Goal: Communication & Community: Answer question/provide support

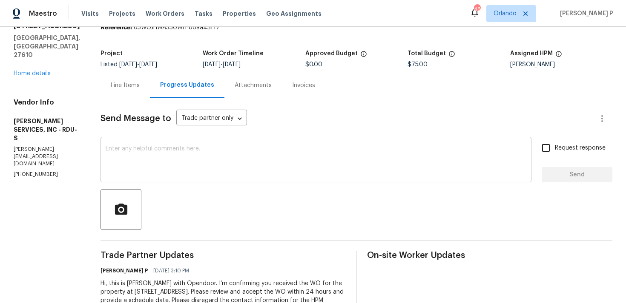
scroll to position [80, 0]
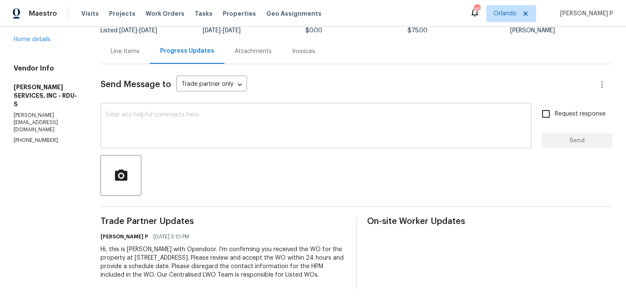
click at [132, 112] on textarea at bounding box center [316, 127] width 421 height 30
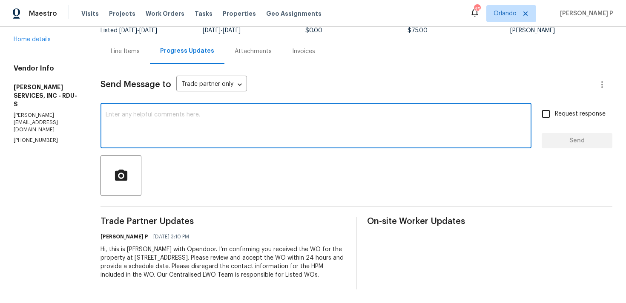
paste textarea "Just a reminder: Please accept the work order within an hour to avoid reassignm…"
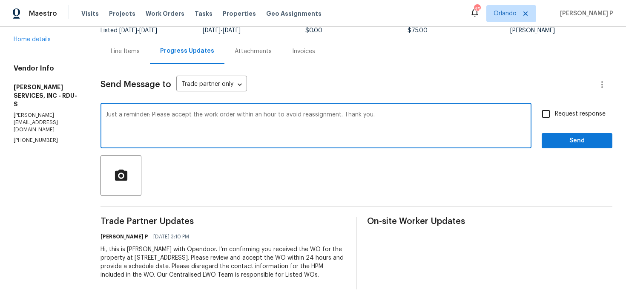
type textarea "Just a reminder: Please accept the work order within an hour to avoid reassignm…"
click at [585, 110] on span "Request response" at bounding box center [580, 114] width 51 height 9
click at [555, 105] on input "Request response" at bounding box center [546, 114] width 18 height 18
checkbox input "true"
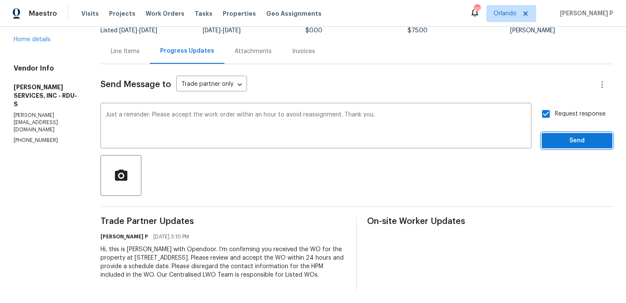
click at [571, 136] on span "Send" at bounding box center [576, 141] width 57 height 11
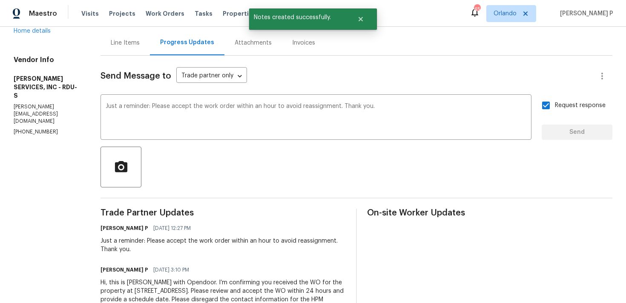
scroll to position [0, 0]
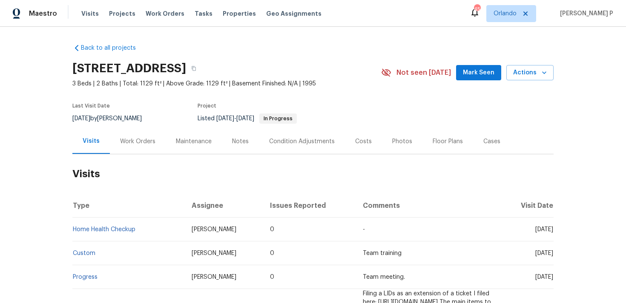
click at [130, 135] on div "Work Orders" at bounding box center [138, 141] width 56 height 25
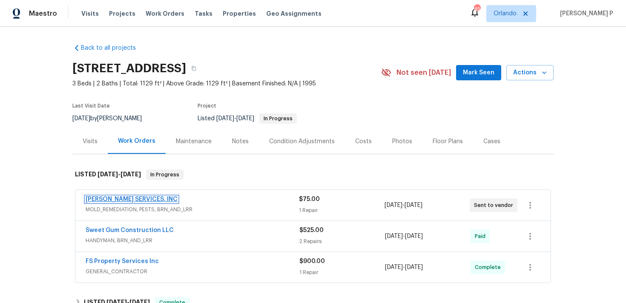
click at [135, 198] on link "CANADY'S SERVICES, INC" at bounding box center [132, 200] width 92 height 6
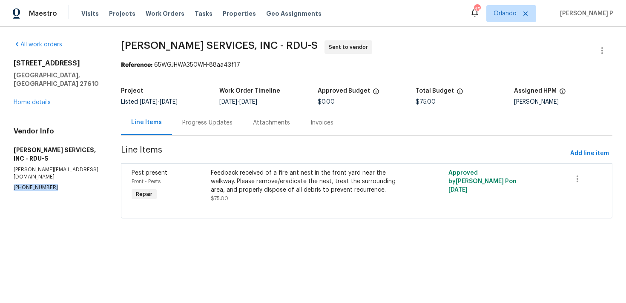
drag, startPoint x: 60, startPoint y: 172, endPoint x: 0, endPoint y: 173, distance: 60.4
click at [0, 173] on div "All work orders 1405 Cross Link Rd Raleigh, NC 27610 Home details Vendor Info C…" at bounding box center [313, 135] width 626 height 216
copy p "(910) 245-2100"
click at [196, 123] on div "Progress Updates" at bounding box center [207, 123] width 50 height 9
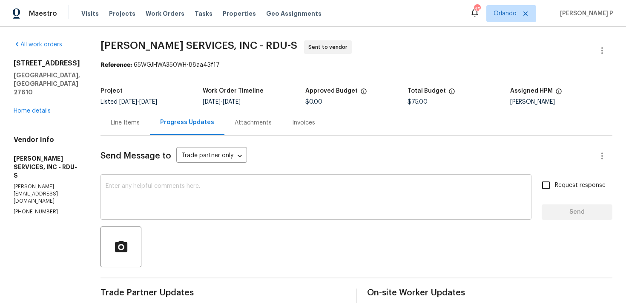
scroll to position [122, 0]
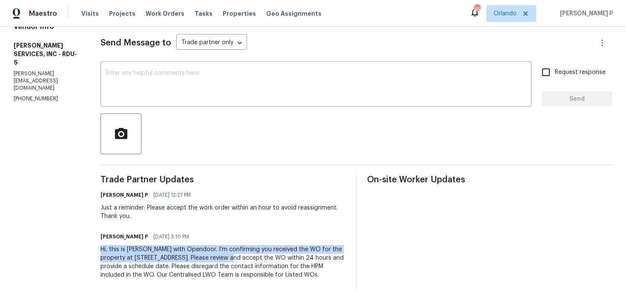
drag, startPoint x: 110, startPoint y: 241, endPoint x: 252, endPoint y: 250, distance: 142.0
click at [252, 250] on div "All work orders 1405 Cross Link Rd Raleigh, NC 27610 Home details Vendor Info C…" at bounding box center [313, 109] width 626 height 390
copy div "Hi, this is Ramyasri with Opendoor. I’m confirming you received the WO for the …"
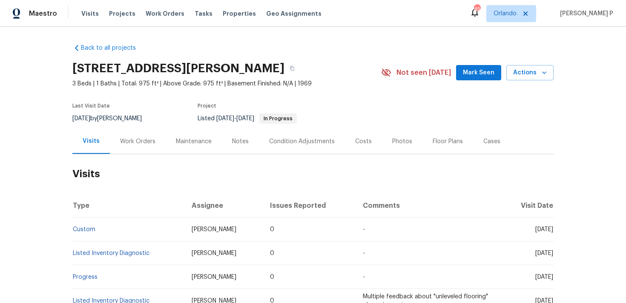
click at [136, 137] on div "Work Orders" at bounding box center [137, 141] width 35 height 9
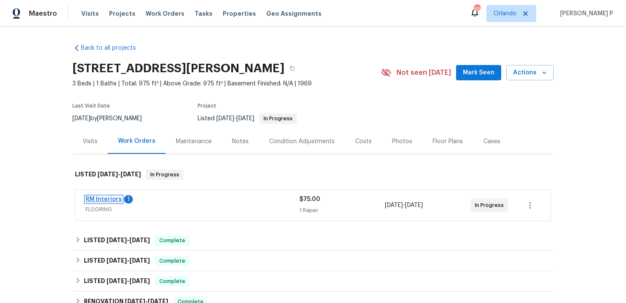
click at [113, 201] on link "RM Interiors" at bounding box center [104, 200] width 36 height 6
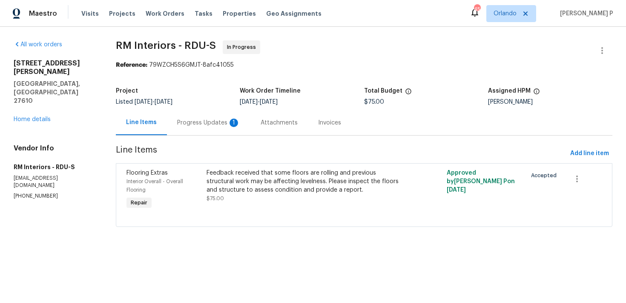
click at [223, 123] on div "Progress Updates 1" at bounding box center [208, 123] width 63 height 9
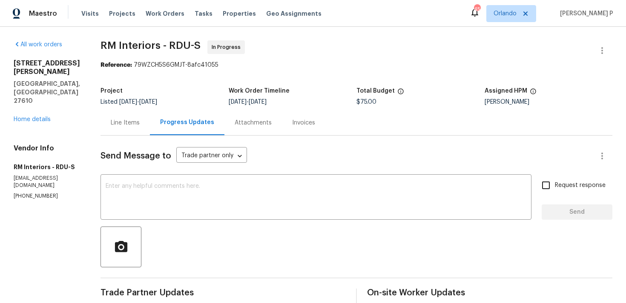
click at [112, 106] on div "Project Listed 8/12/2025 - 8/15/2025 Work Order Timeline 8/13/2025 - 8/15/2025 …" at bounding box center [356, 96] width 512 height 27
click at [123, 119] on div "Line Items" at bounding box center [125, 123] width 29 height 9
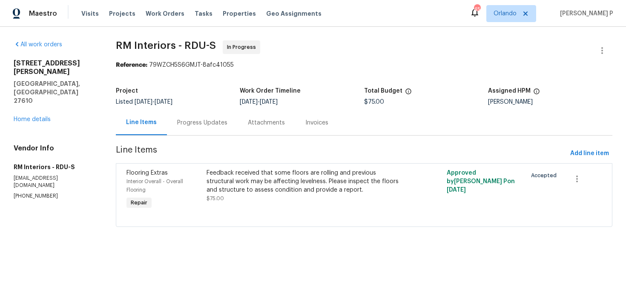
click at [226, 127] on div "Progress Updates" at bounding box center [202, 123] width 50 height 9
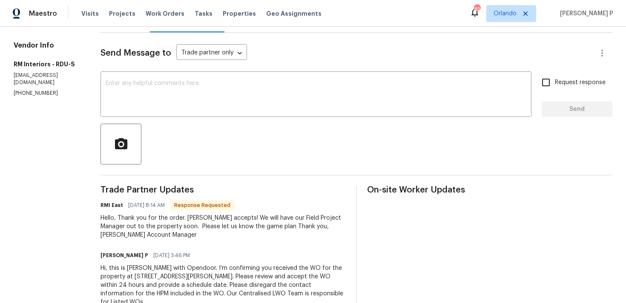
scroll to position [122, 0]
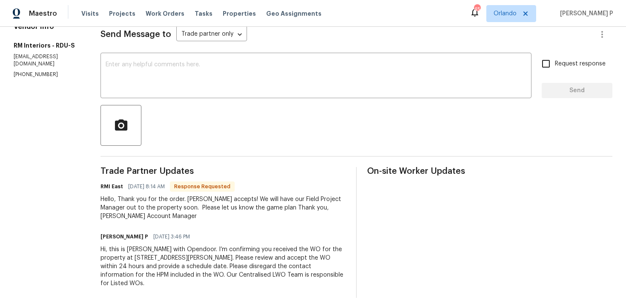
click at [143, 102] on div "Send Message to Trade partner only Trade partner only ​ x ​ Request response Se…" at bounding box center [356, 156] width 512 height 284
click at [172, 67] on textarea at bounding box center [316, 77] width 421 height 30
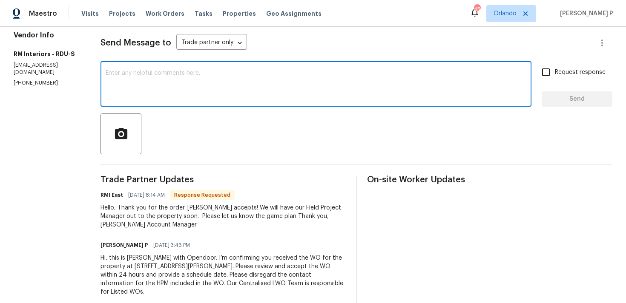
scroll to position [61, 0]
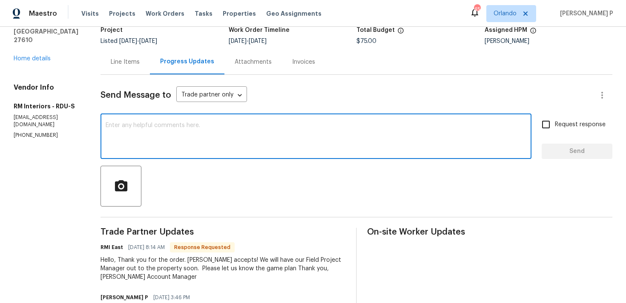
click at [159, 133] on textarea at bounding box center [316, 138] width 421 height 30
click at [111, 123] on textarea "Ok thanks" at bounding box center [316, 138] width 421 height 30
click at [114, 125] on textarea "Ok thanks" at bounding box center [316, 138] width 421 height 30
click at [167, 123] on textarea "Ok, thanks" at bounding box center [316, 138] width 421 height 30
click at [117, 124] on textarea "Ok, thanks" at bounding box center [316, 138] width 421 height 30
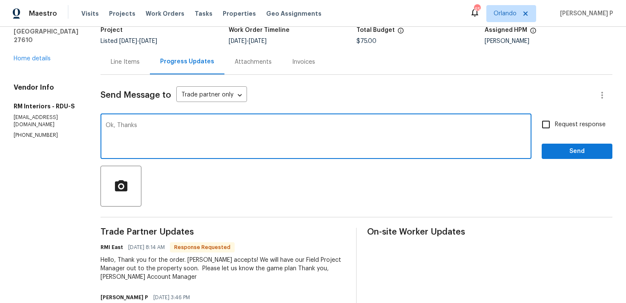
click at [164, 123] on textarea "Ok, Thanks" at bounding box center [316, 138] width 421 height 30
type textarea "Ok, Thanks."
click at [563, 151] on span "Send" at bounding box center [576, 151] width 57 height 11
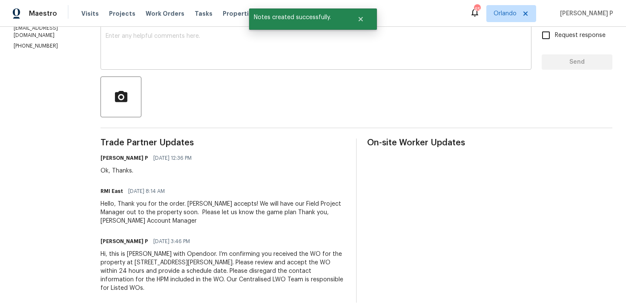
scroll to position [155, 0]
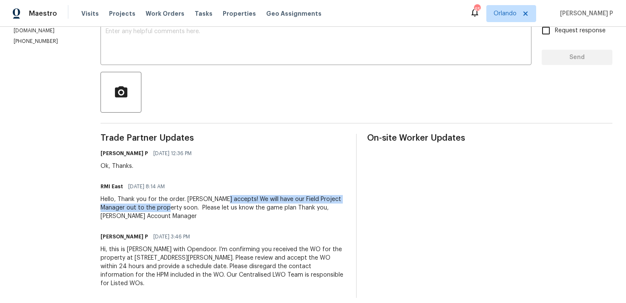
drag, startPoint x: 220, startPoint y: 199, endPoint x: 159, endPoint y: 207, distance: 61.9
click at [159, 207] on div "Hello, Thank you for the order. RM accepts! We will have our Field Project Mana…" at bounding box center [222, 208] width 245 height 26
copy div "We will have our Field Project Manager out to the property soon."
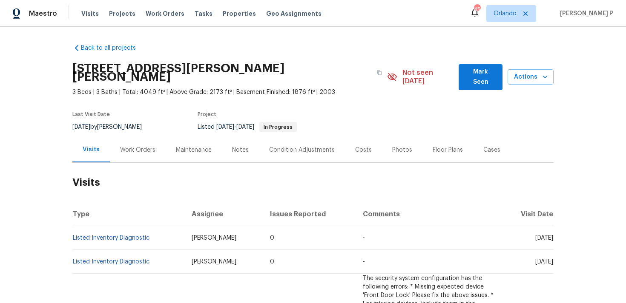
click at [121, 146] on div "Work Orders" at bounding box center [138, 149] width 56 height 25
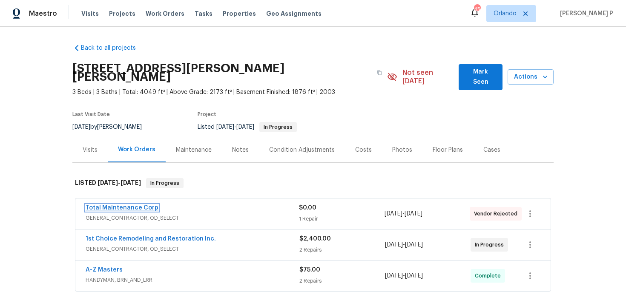
click at [123, 205] on link "Total Maintenance Corp" at bounding box center [122, 208] width 73 height 6
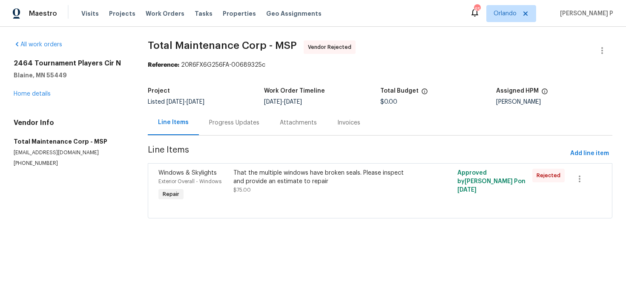
click at [234, 122] on div "Progress Updates" at bounding box center [234, 123] width 50 height 9
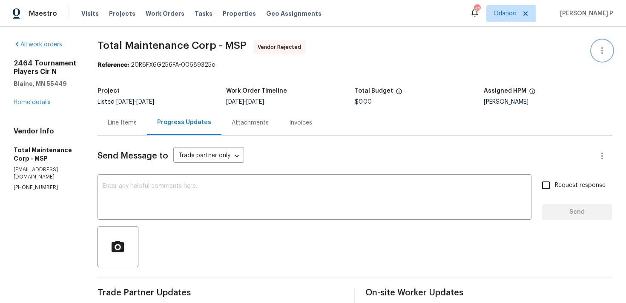
click at [604, 52] on icon "button" at bounding box center [602, 51] width 10 height 10
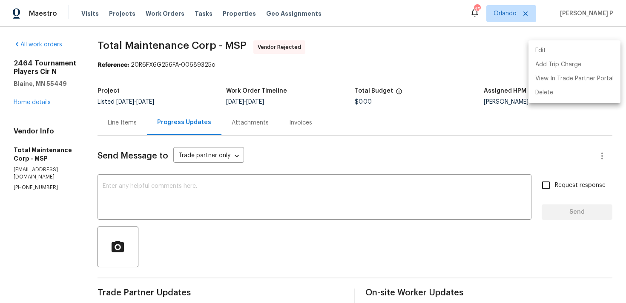
click at [568, 48] on li "Edit" at bounding box center [574, 51] width 92 height 14
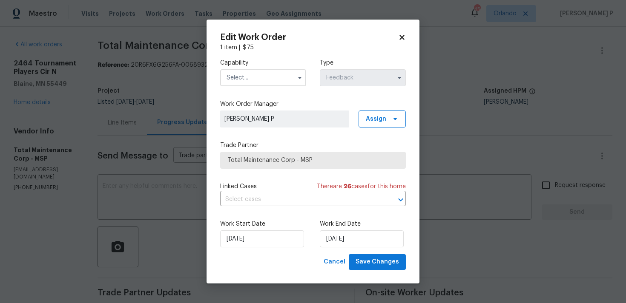
click at [278, 76] on input "text" at bounding box center [263, 77] width 86 height 17
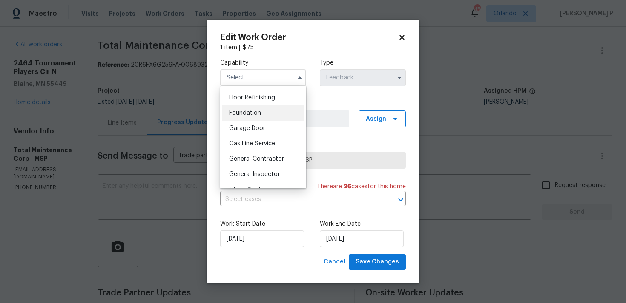
scroll to position [352, 0]
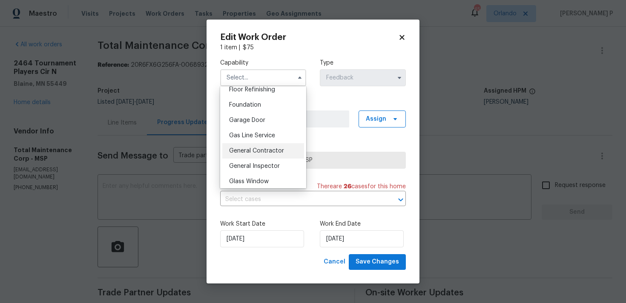
click at [252, 153] on span "General Contractor" at bounding box center [256, 151] width 55 height 6
type input "General Contractor"
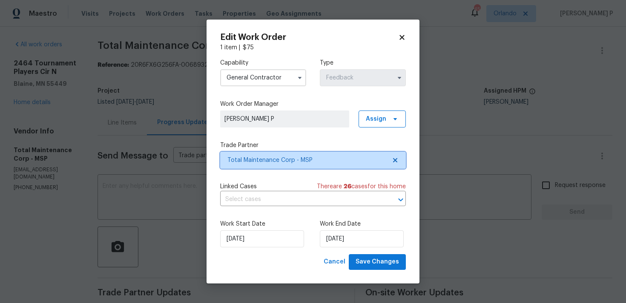
click at [258, 163] on span "Total Maintenance Corp - MSP" at bounding box center [306, 160] width 159 height 9
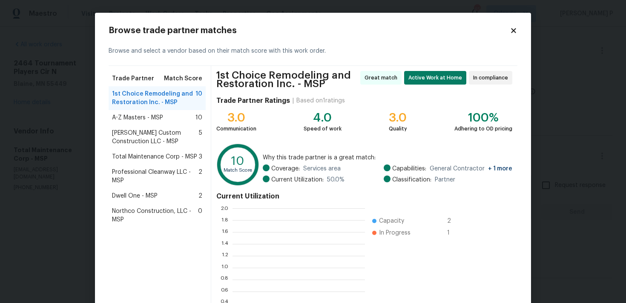
scroll to position [119, 132]
click at [150, 137] on span "Clark Custom Construction LLC - MSP" at bounding box center [155, 137] width 87 height 17
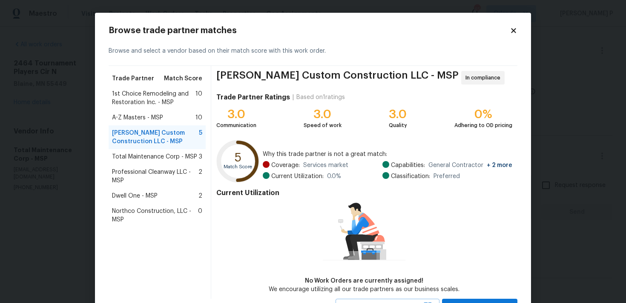
click at [144, 169] on span "Professional Cleanway LLC - MSP" at bounding box center [155, 176] width 86 height 17
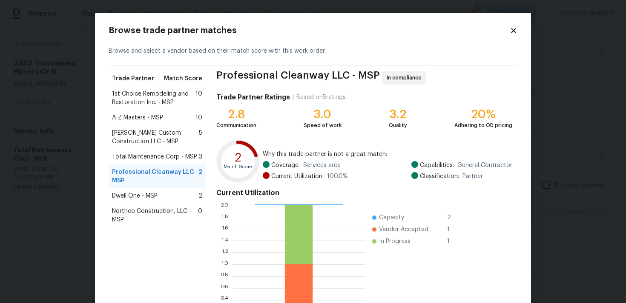
click at [152, 134] on span "Clark Custom Construction LLC - MSP" at bounding box center [155, 137] width 87 height 17
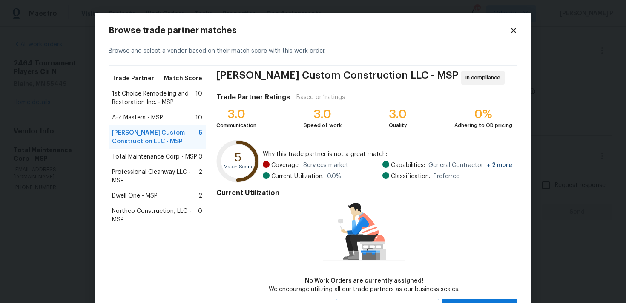
scroll to position [37, 0]
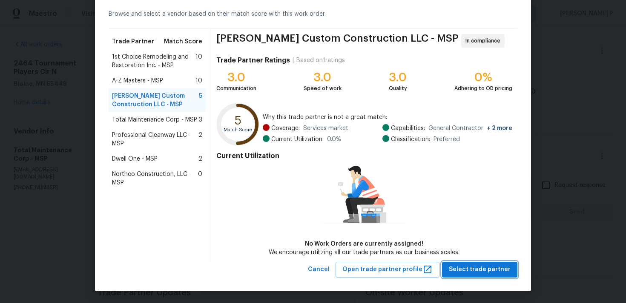
click at [482, 270] on span "Select trade partner" at bounding box center [480, 270] width 62 height 11
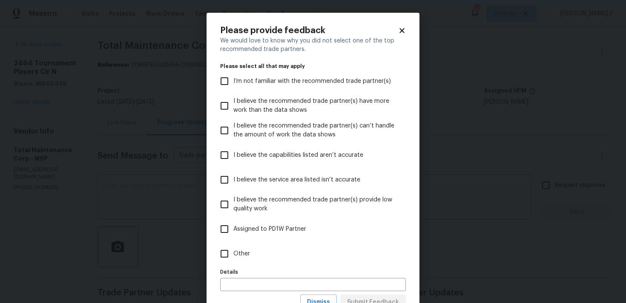
scroll to position [0, 0]
click at [227, 257] on input "Other" at bounding box center [224, 254] width 18 height 18
checkbox input "true"
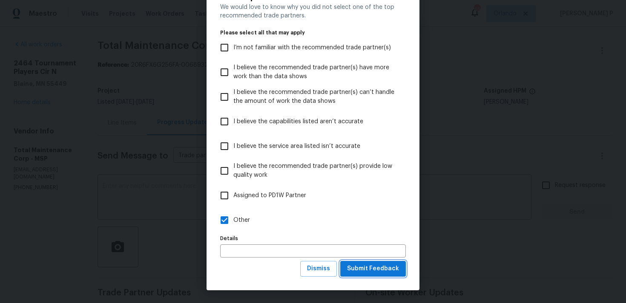
click at [373, 269] on span "Submit Feedback" at bounding box center [373, 269] width 52 height 11
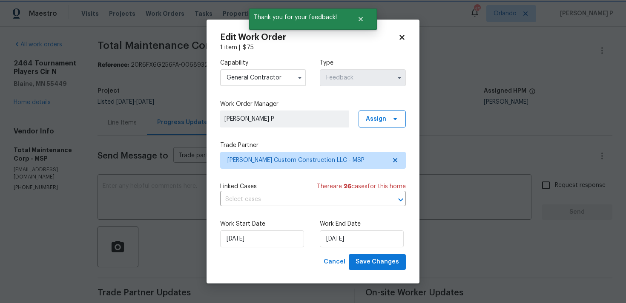
scroll to position [0, 0]
click at [362, 244] on input "15/08/2025" at bounding box center [362, 239] width 84 height 17
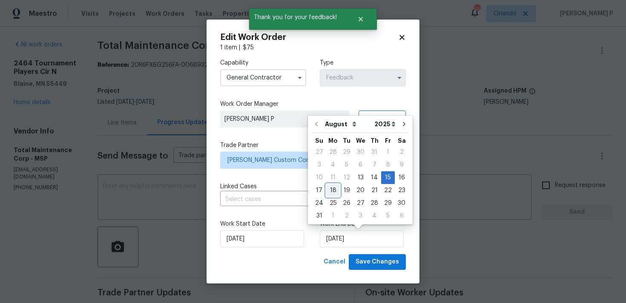
click at [331, 191] on div "18" at bounding box center [333, 191] width 14 height 12
type input "[DATE]"
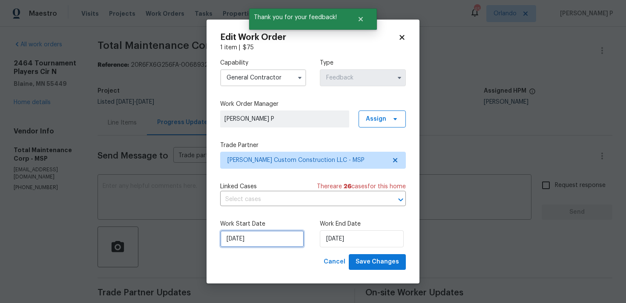
click at [263, 236] on input "13/08/2025" at bounding box center [262, 239] width 84 height 17
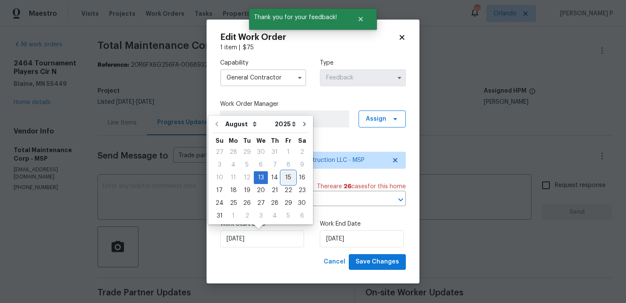
click at [286, 180] on div "15" at bounding box center [288, 178] width 14 height 12
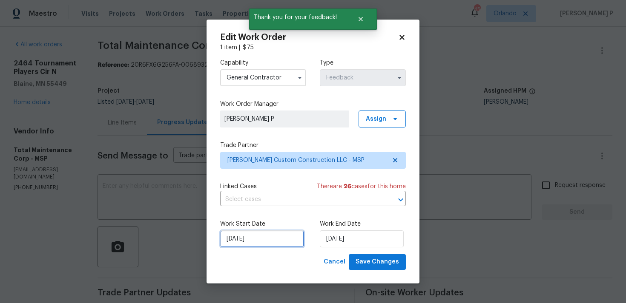
click at [250, 243] on input "15/08/2025" at bounding box center [262, 239] width 84 height 17
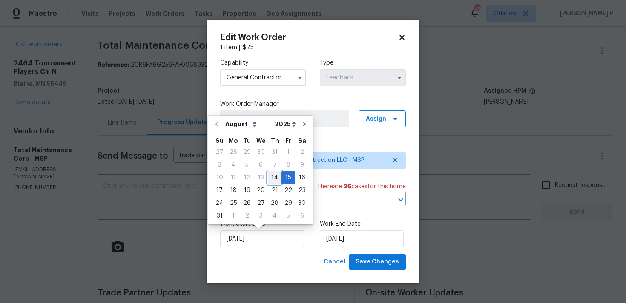
click at [269, 178] on div "14" at bounding box center [275, 178] width 14 height 12
type input "[DATE]"
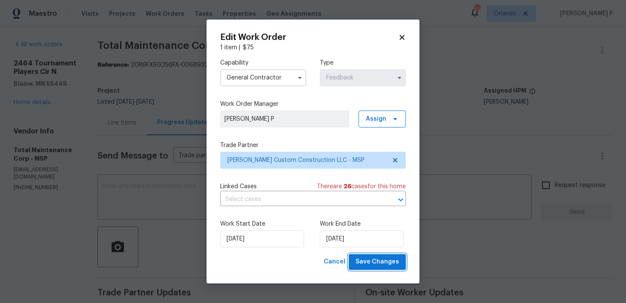
click at [377, 263] on span "Save Changes" at bounding box center [376, 262] width 43 height 11
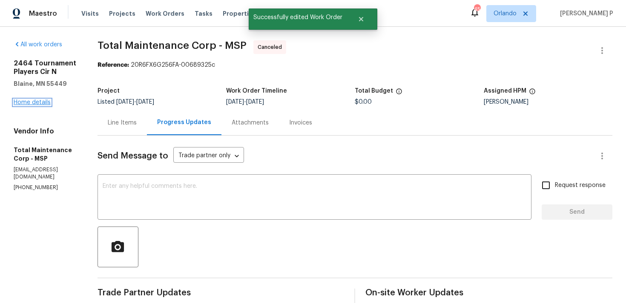
click at [29, 100] on link "Home details" at bounding box center [32, 103] width 37 height 6
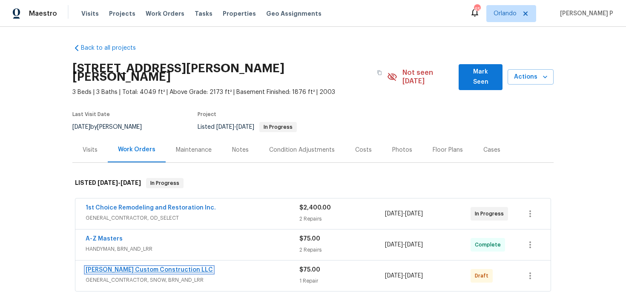
click at [137, 267] on link "Clark Custom Construction LLC" at bounding box center [149, 270] width 127 height 6
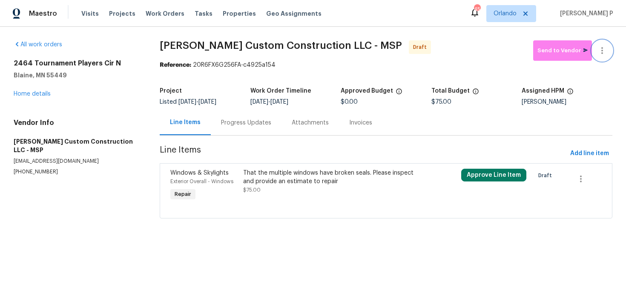
click at [601, 51] on icon "button" at bounding box center [602, 51] width 10 height 10
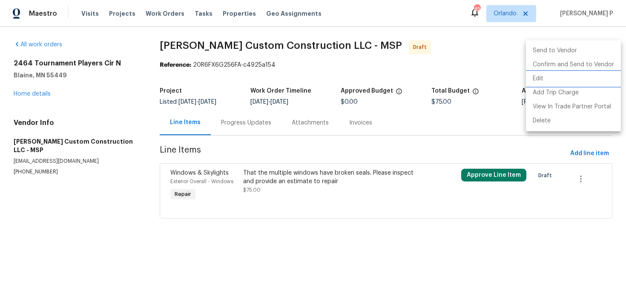
click at [539, 78] on li "Edit" at bounding box center [573, 79] width 95 height 14
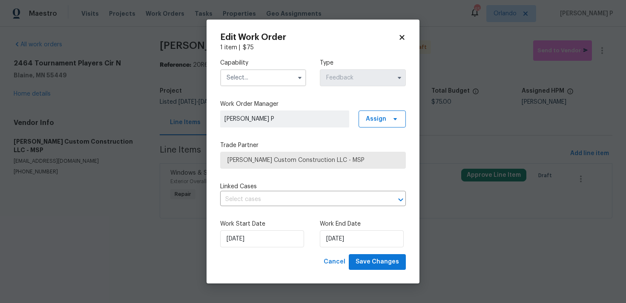
click at [247, 84] on input "text" at bounding box center [263, 77] width 86 height 17
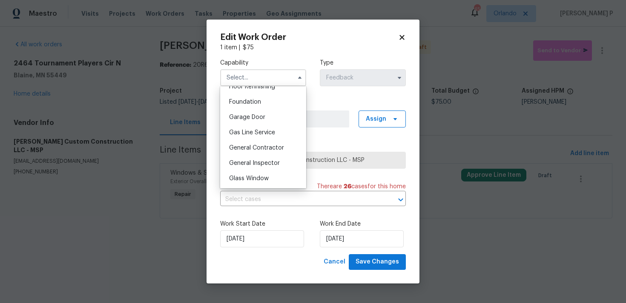
scroll to position [356, 0]
click at [246, 143] on div "General Contractor" at bounding box center [263, 146] width 82 height 15
type input "General Contractor"
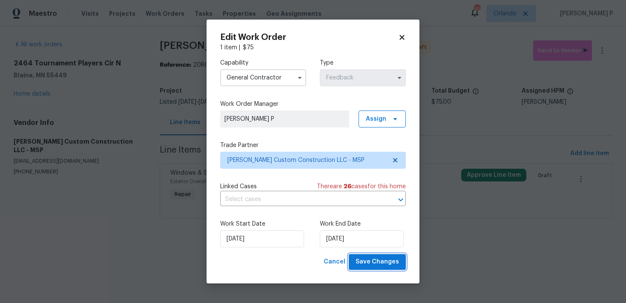
click at [371, 262] on span "Save Changes" at bounding box center [376, 262] width 43 height 11
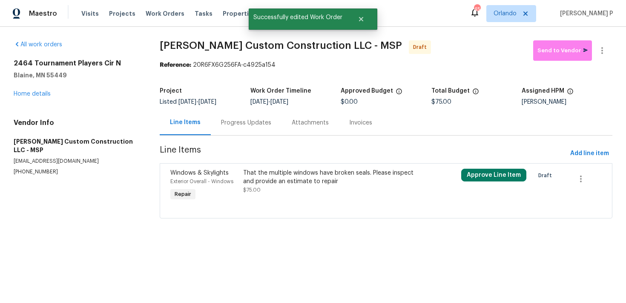
click at [240, 124] on div "Progress Updates" at bounding box center [246, 123] width 50 height 9
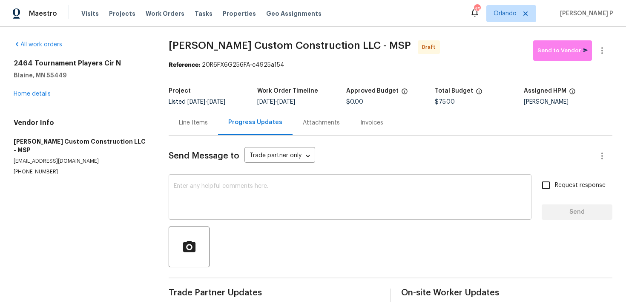
click at [252, 203] on textarea at bounding box center [350, 198] width 352 height 30
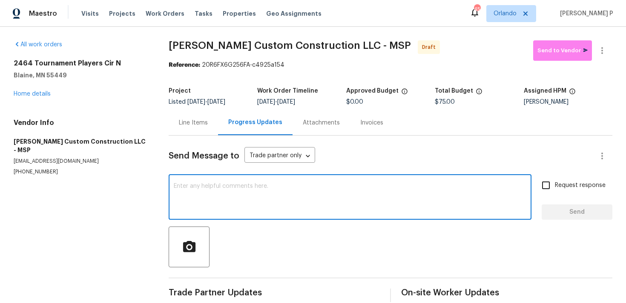
paste textarea "Hi, this is Ramyasri with Opendoor. I’m confirming you received the WO for the …"
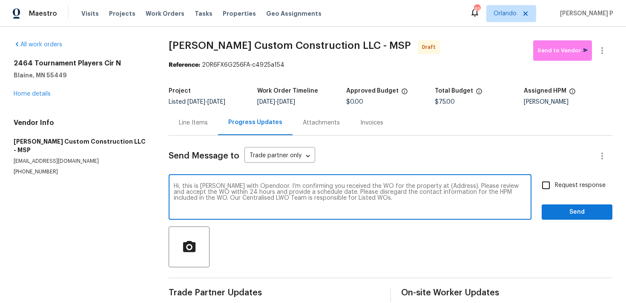
drag, startPoint x: 426, startPoint y: 184, endPoint x: 445, endPoint y: 183, distance: 19.6
click at [446, 184] on textarea "Hi, this is Ramyasri with Opendoor. I’m confirming you received the WO for the …" at bounding box center [350, 198] width 352 height 30
drag, startPoint x: 427, startPoint y: 185, endPoint x: 454, endPoint y: 185, distance: 26.8
click at [454, 185] on textarea "Hi, this is Ramyasri with Opendoor. I’m confirming you received the WO for the …" at bounding box center [350, 198] width 352 height 30
paste textarea "2464 Tournament Players Cir N, Blaine, MN 55449"
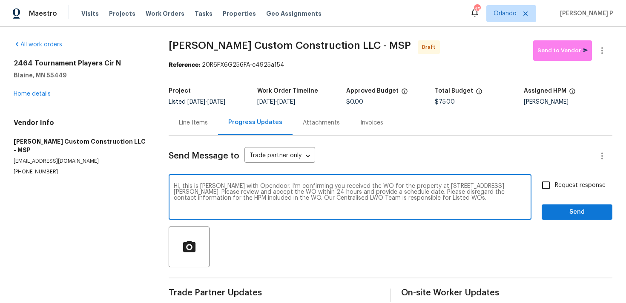
type textarea "Hi, this is Ramyasri with Opendoor. I’m confirming you received the WO for the …"
click at [557, 185] on span "Request response" at bounding box center [580, 185] width 51 height 9
click at [555, 185] on input "Request response" at bounding box center [546, 186] width 18 height 18
checkbox input "true"
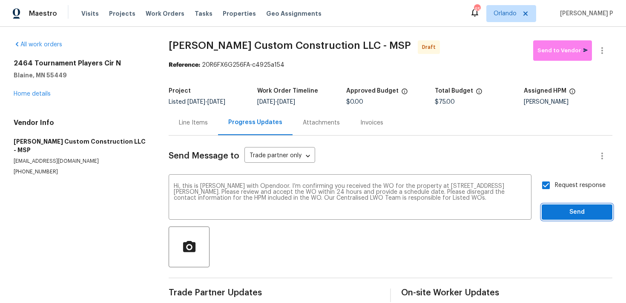
click at [559, 219] on button "Send" at bounding box center [576, 213] width 71 height 16
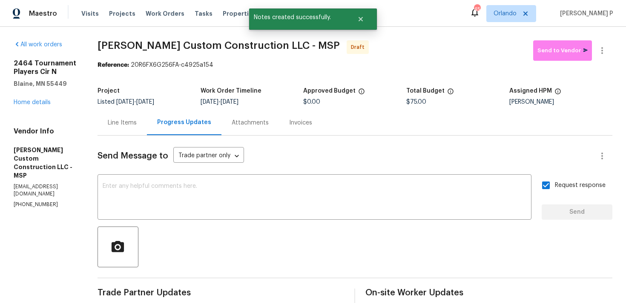
click at [348, 242] on div at bounding box center [354, 247] width 515 height 41
click at [607, 48] on icon "button" at bounding box center [602, 51] width 10 height 10
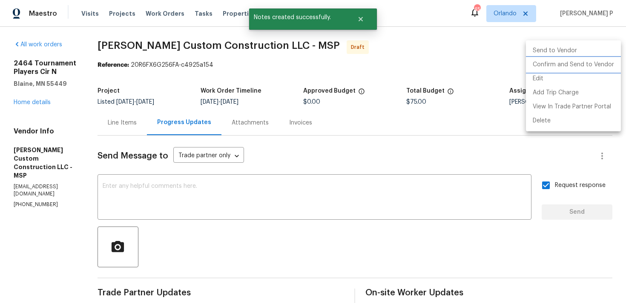
click at [575, 64] on li "Confirm and Send to Vendor" at bounding box center [573, 65] width 95 height 14
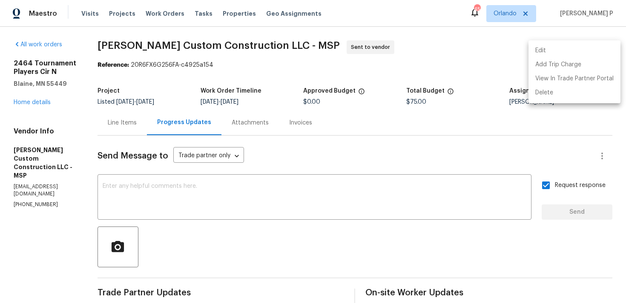
click at [125, 51] on div at bounding box center [313, 151] width 626 height 303
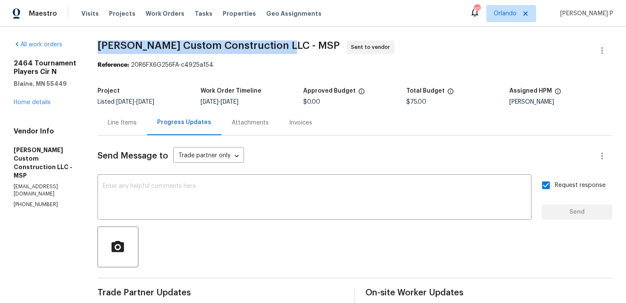
drag, startPoint x: 120, startPoint y: 44, endPoint x: 307, endPoint y: 45, distance: 186.8
click at [307, 45] on span "Clark Custom Construction LLC - MSP Sent to vendor" at bounding box center [344, 50] width 494 height 20
copy span "Clark Custom Construction LLC - MSP"
click at [174, 97] on div "Project" at bounding box center [148, 93] width 103 height 11
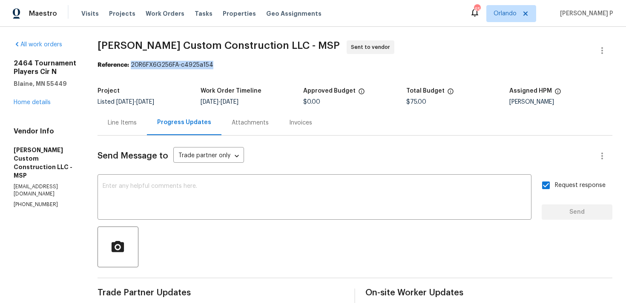
drag, startPoint x: 155, startPoint y: 65, endPoint x: 246, endPoint y: 69, distance: 91.6
click at [246, 68] on div "Reference: 20R6FX6G256FA-c4925a154" at bounding box center [354, 65] width 515 height 9
copy div "20R6FX6G256FA-c4925a154"
click at [77, 217] on section "All work orders 2464 Tournament Players Cir N Blaine, MN 55449 Home details Ven…" at bounding box center [45, 204] width 63 height 329
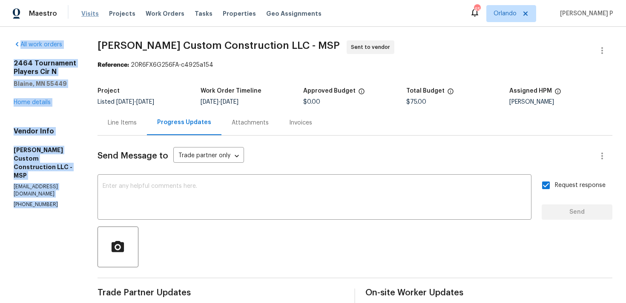
drag, startPoint x: 85, startPoint y: 175, endPoint x: 85, endPoint y: 10, distance: 165.1
click at [85, 16] on div "Maestro Visits Projects Work Orders Tasks Properties Geo Assignments 45 Orlando…" at bounding box center [313, 151] width 626 height 303
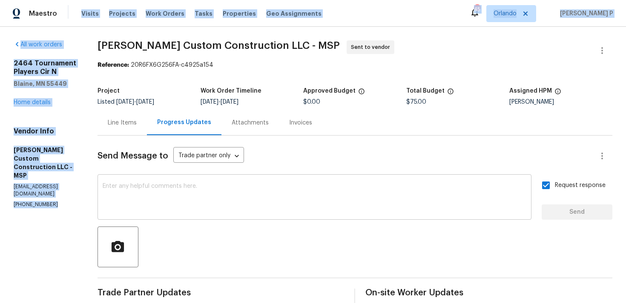
click at [300, 196] on textarea at bounding box center [314, 198] width 423 height 30
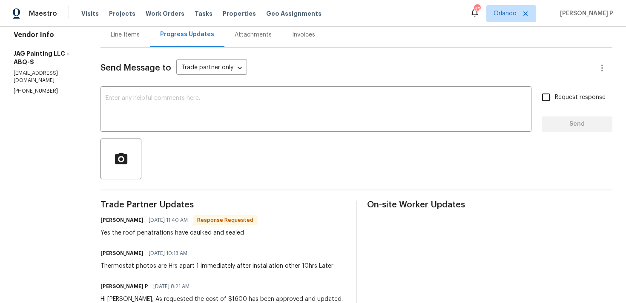
scroll to position [80, 0]
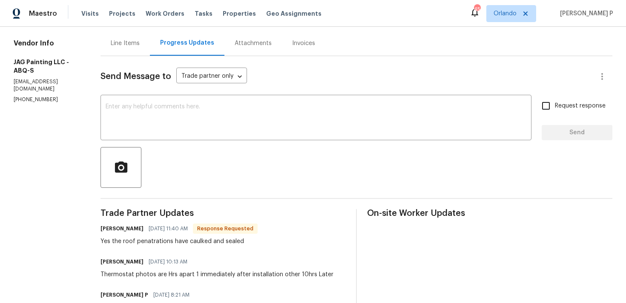
click at [124, 44] on div "Line Items" at bounding box center [125, 43] width 29 height 9
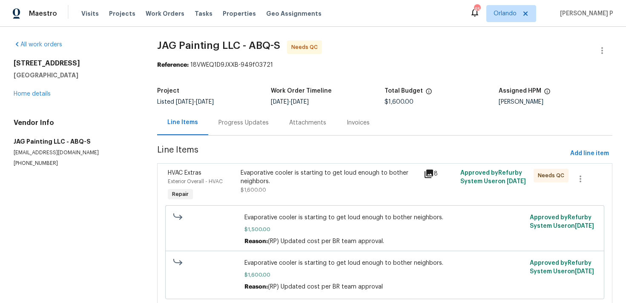
click at [288, 186] on div "Evaporative cooler is starting to get loud enough to bother neighbors. $1,600.00" at bounding box center [329, 182] width 178 height 26
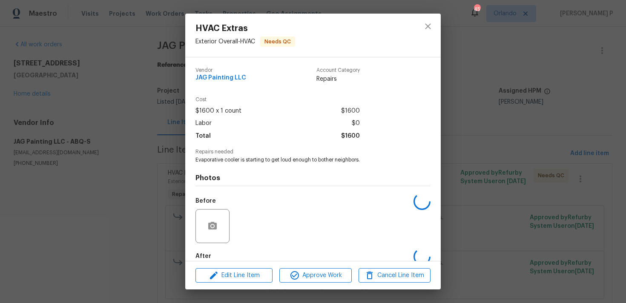
scroll to position [46, 0]
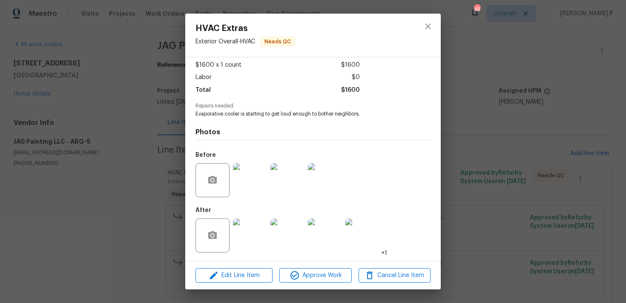
click at [254, 237] on img at bounding box center [250, 236] width 34 height 34
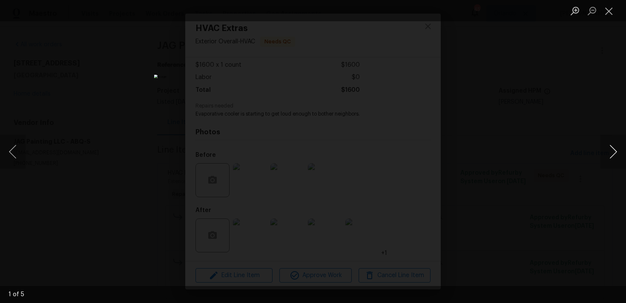
click at [612, 151] on button "Next image" at bounding box center [613, 152] width 26 height 34
click at [607, 12] on button "Close lightbox" at bounding box center [608, 10] width 17 height 15
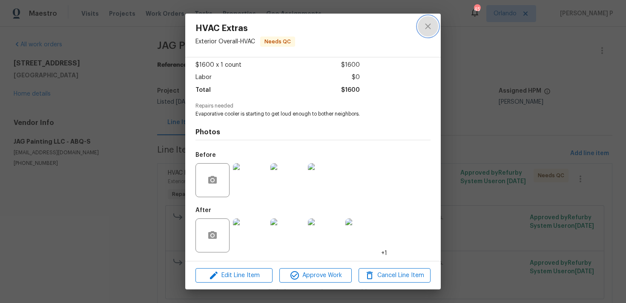
click at [430, 26] on icon "close" at bounding box center [428, 26] width 10 height 10
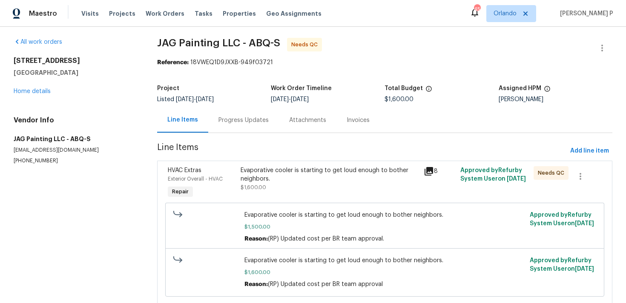
click at [256, 123] on div "Progress Updates" at bounding box center [243, 120] width 50 height 9
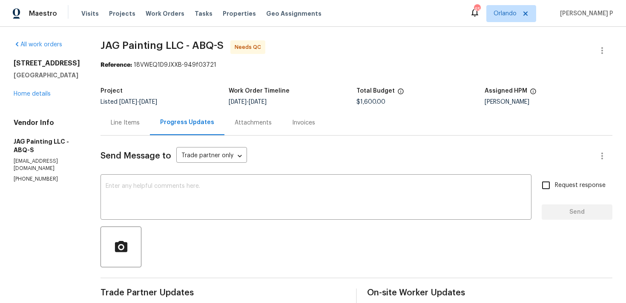
click at [137, 120] on div "Line Items" at bounding box center [125, 123] width 29 height 9
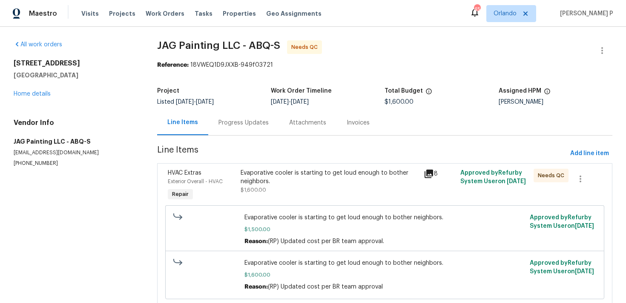
click at [236, 121] on div "Progress Updates" at bounding box center [243, 123] width 50 height 9
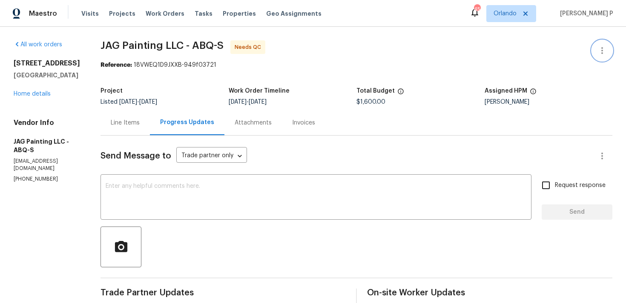
click at [603, 50] on icon "button" at bounding box center [602, 51] width 10 height 10
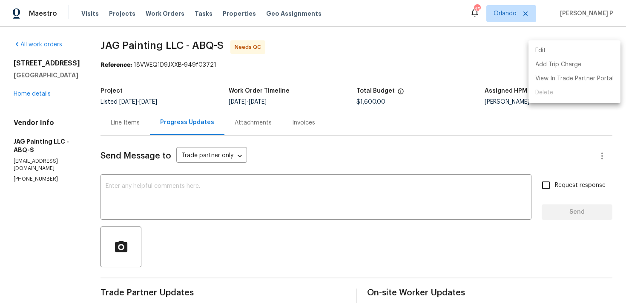
click at [533, 50] on li "Edit" at bounding box center [574, 51] width 92 height 14
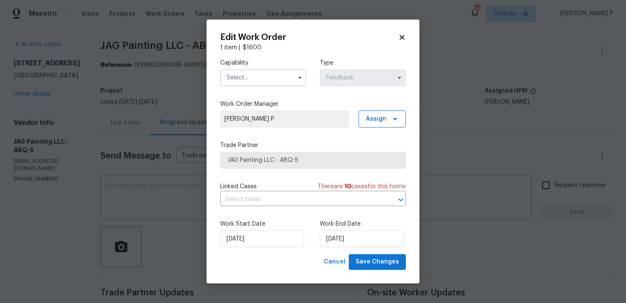
click at [276, 77] on input "text" at bounding box center [263, 77] width 86 height 17
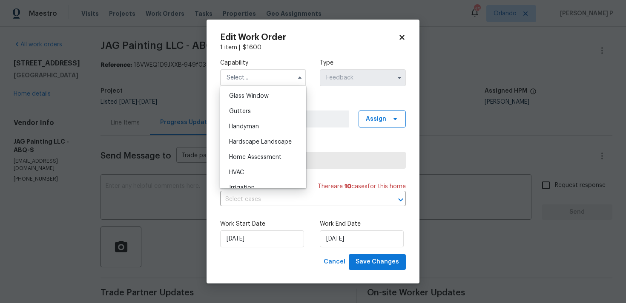
scroll to position [440, 0]
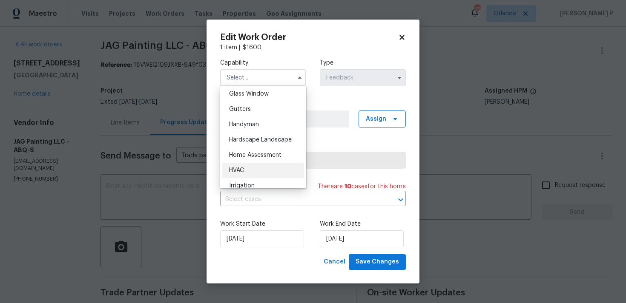
click at [244, 168] on span "HVAC" at bounding box center [236, 171] width 15 height 6
type input "HVAC"
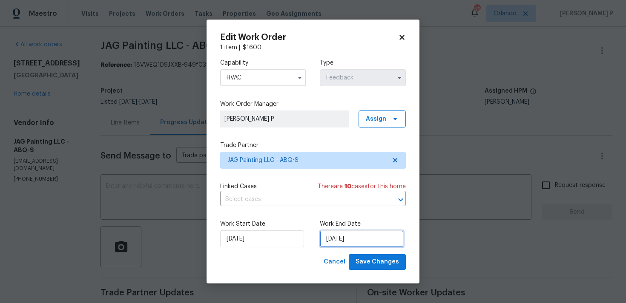
click at [349, 241] on input "12/08/2025" at bounding box center [362, 239] width 84 height 17
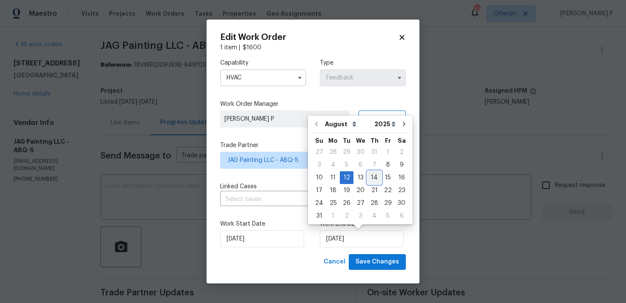
click at [372, 180] on div "14" at bounding box center [374, 178] width 14 height 12
type input "14/08/2025"
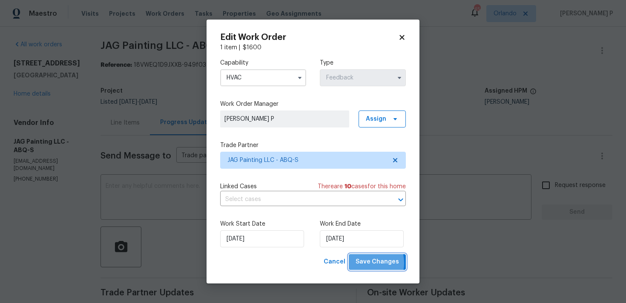
click at [369, 263] on span "Save Changes" at bounding box center [376, 262] width 43 height 11
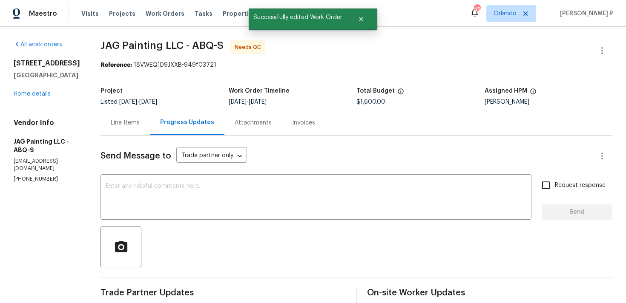
click at [258, 256] on div at bounding box center [356, 247] width 512 height 41
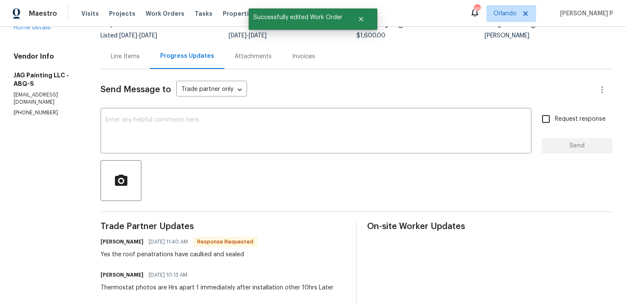
scroll to position [0, 0]
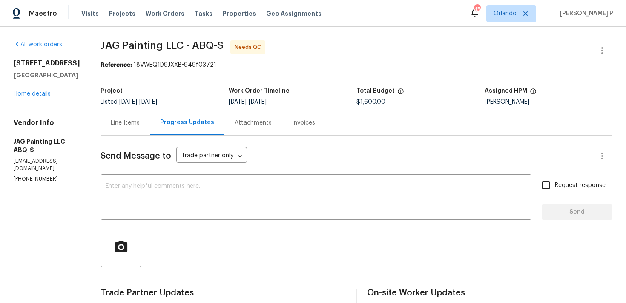
click at [124, 127] on div "Line Items" at bounding box center [125, 123] width 29 height 9
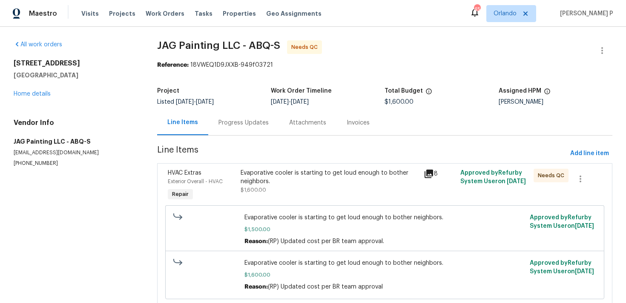
click at [266, 176] on div "Evaporative cooler is starting to get loud enough to bother neighbors." at bounding box center [329, 177] width 178 height 17
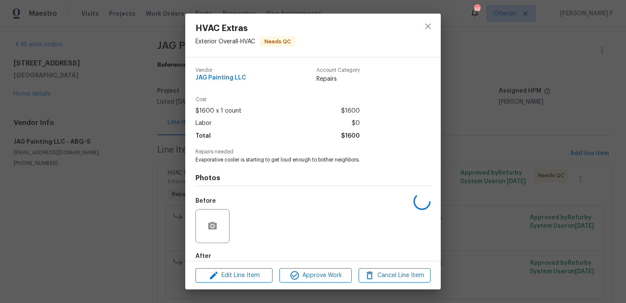
scroll to position [46, 0]
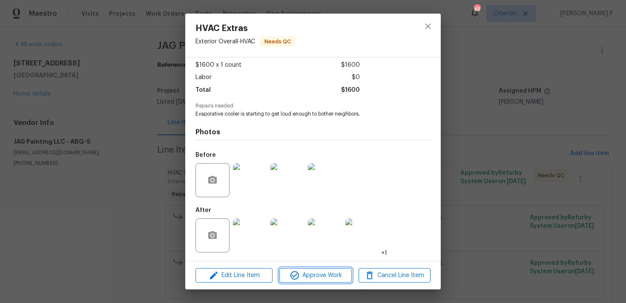
click at [325, 271] on span "Approve Work" at bounding box center [315, 276] width 67 height 11
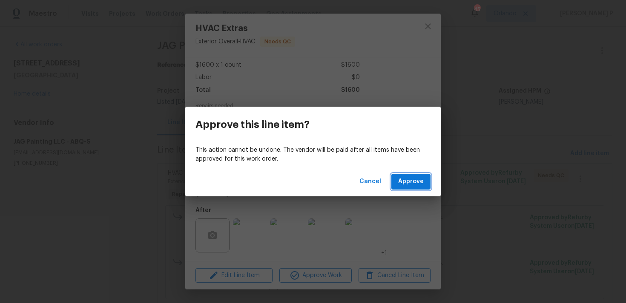
click at [400, 184] on span "Approve" at bounding box center [411, 182] width 26 height 11
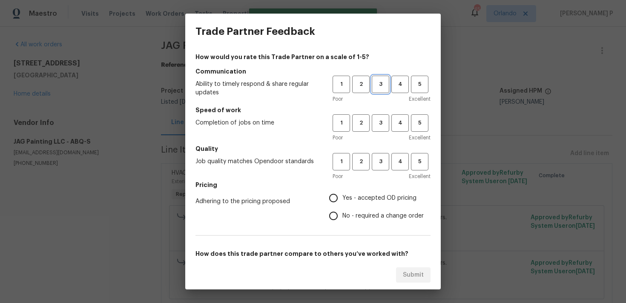
click at [379, 90] on button "3" at bounding box center [380, 84] width 17 height 17
click at [380, 123] on span "3" at bounding box center [380, 123] width 16 height 10
click at [383, 163] on span "3" at bounding box center [380, 162] width 16 height 10
click at [360, 210] on label "No - required a change order" at bounding box center [373, 216] width 99 height 18
click at [342, 210] on input "No - required a change order" at bounding box center [333, 216] width 18 height 18
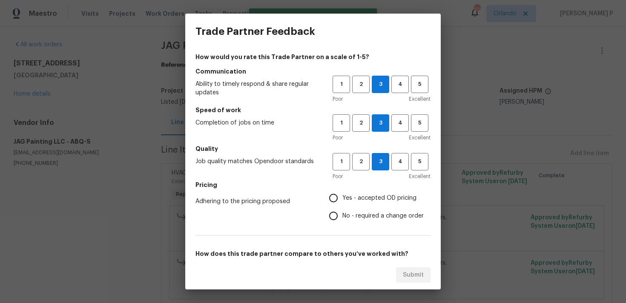
radio input "true"
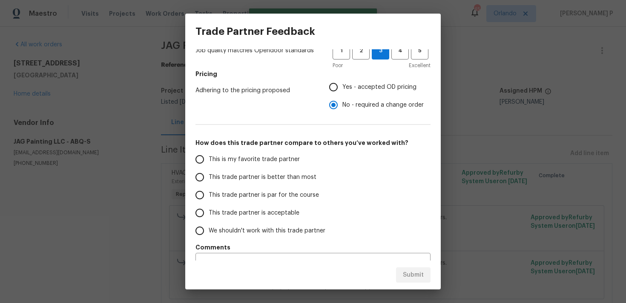
scroll to position [129, 0]
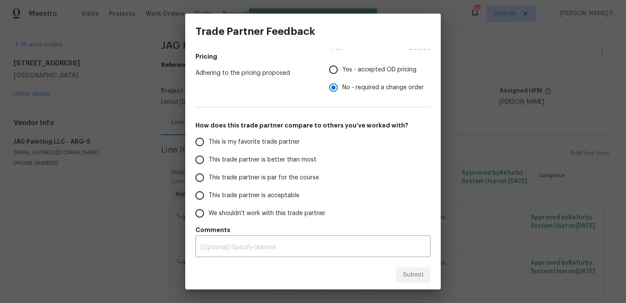
click at [249, 180] on span "This trade partner is par for the course" at bounding box center [264, 178] width 110 height 9
click at [209, 180] on input "This trade partner is par for the course" at bounding box center [200, 178] width 18 height 18
click at [414, 273] on span "Submit" at bounding box center [413, 275] width 21 height 11
radio input "true"
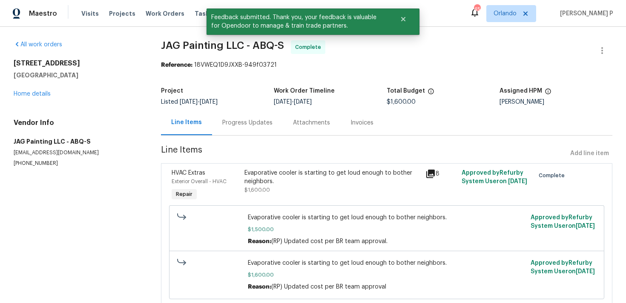
click at [242, 121] on div "Progress Updates" at bounding box center [247, 123] width 50 height 9
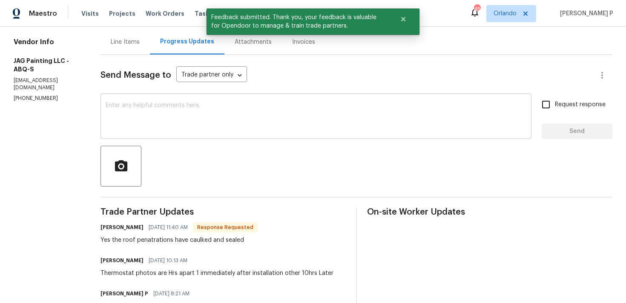
scroll to position [126, 0]
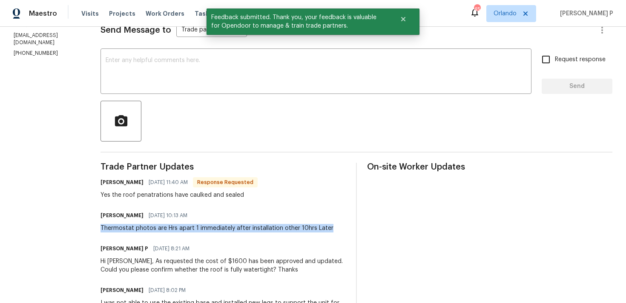
drag, startPoint x: 96, startPoint y: 226, endPoint x: 326, endPoint y: 232, distance: 230.3
copy div "Thermostat photos are Hrs apart 1 immediately after installation other 10hrs La…"
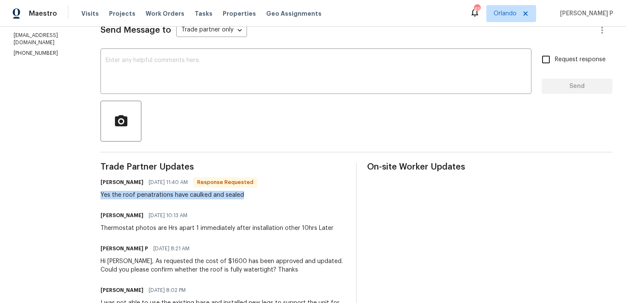
drag, startPoint x: 101, startPoint y: 195, endPoint x: 257, endPoint y: 197, distance: 156.2
click at [257, 197] on div "Juan Garcia 08/14/2025 11:40 AM Response Requested Yes the roof penatrations ha…" at bounding box center [222, 188] width 245 height 23
copy div "Yes the roof penatrations have caulked and sealed"
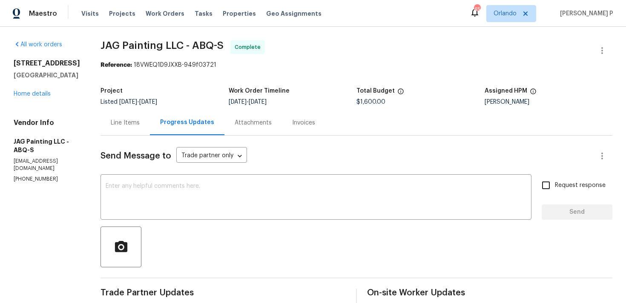
scroll to position [44, 0]
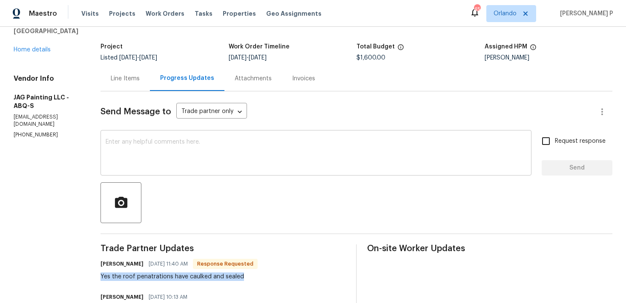
click at [122, 145] on textarea at bounding box center [316, 154] width 421 height 30
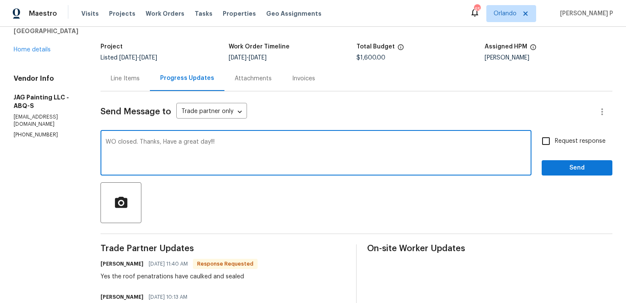
type textarea "WO closed. Thanks, Have a great day!!!"
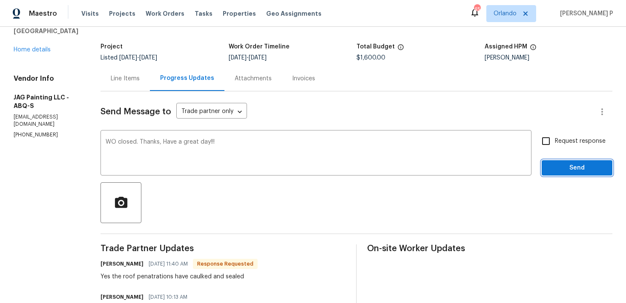
click at [564, 172] on span "Send" at bounding box center [576, 168] width 57 height 11
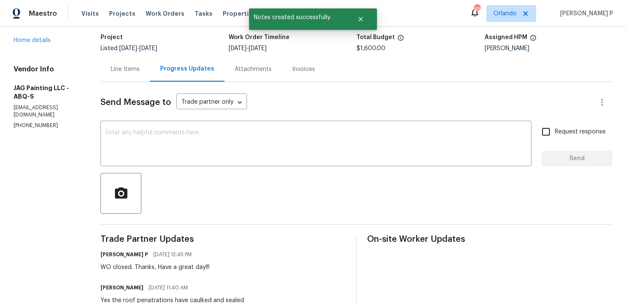
scroll to position [0, 0]
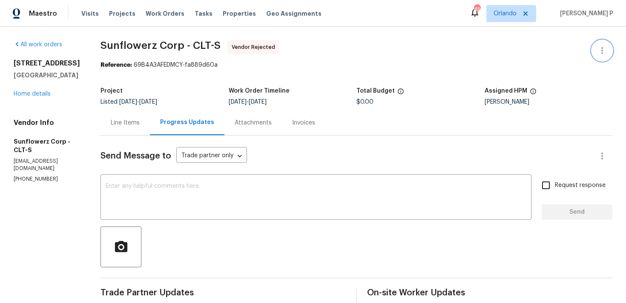
click at [602, 51] on icon "button" at bounding box center [602, 50] width 2 height 7
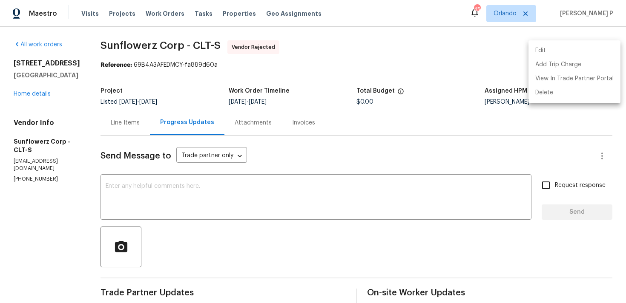
click at [538, 50] on li "Edit" at bounding box center [574, 51] width 92 height 14
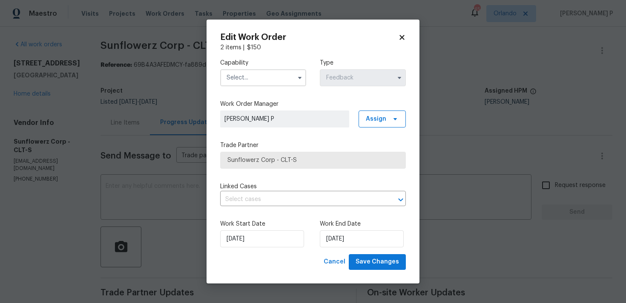
click at [264, 79] on input "text" at bounding box center [263, 77] width 86 height 17
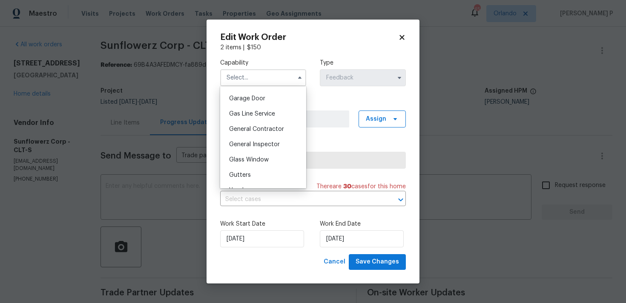
scroll to position [374, 0]
click at [263, 128] on span "General Contractor" at bounding box center [256, 129] width 55 height 6
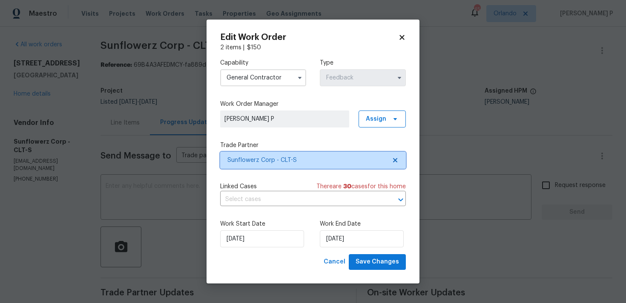
click at [252, 163] on span "Sunflowerz Corp - CLT-S" at bounding box center [306, 160] width 159 height 9
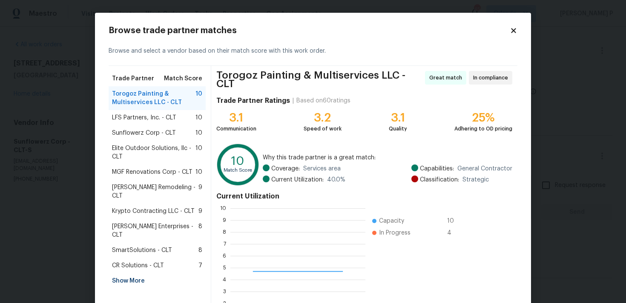
scroll to position [119, 135]
click at [517, 32] on div "Browse trade partner matches Browse and select a vendor based on their match sc…" at bounding box center [313, 190] width 436 height 354
click at [512, 27] on icon at bounding box center [513, 31] width 8 height 8
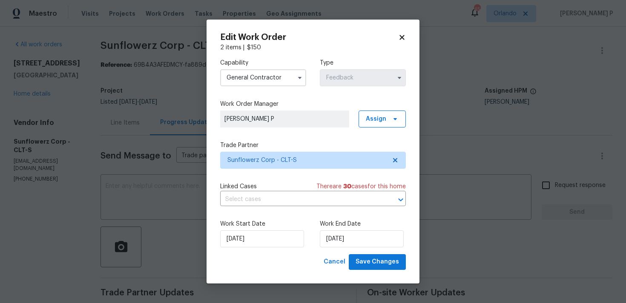
click at [286, 79] on input "General Contractor" at bounding box center [263, 77] width 86 height 17
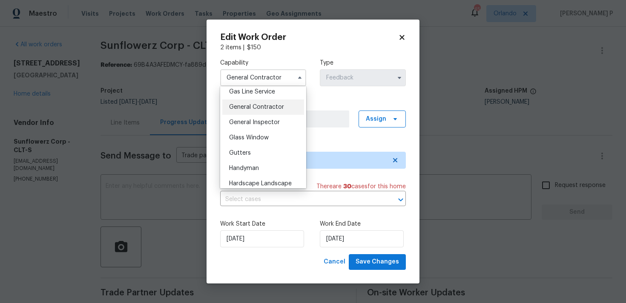
scroll to position [402, 0]
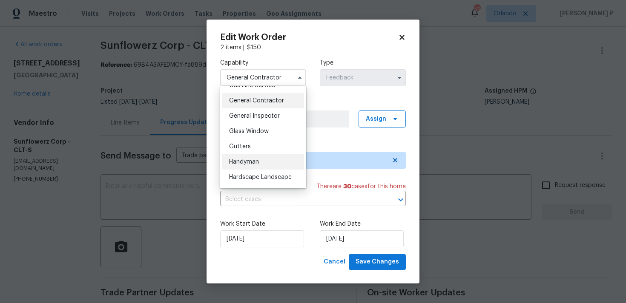
click at [249, 163] on span "Handyman" at bounding box center [244, 162] width 30 height 6
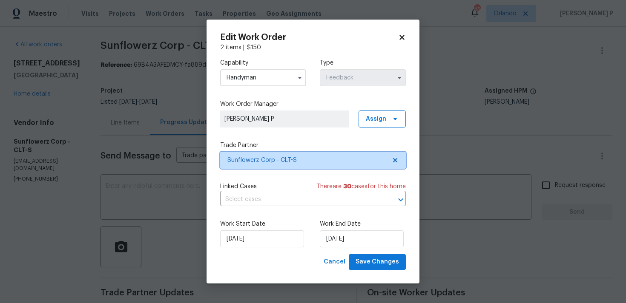
click at [262, 162] on span "Sunflowerz Corp - CLT-S" at bounding box center [306, 160] width 159 height 9
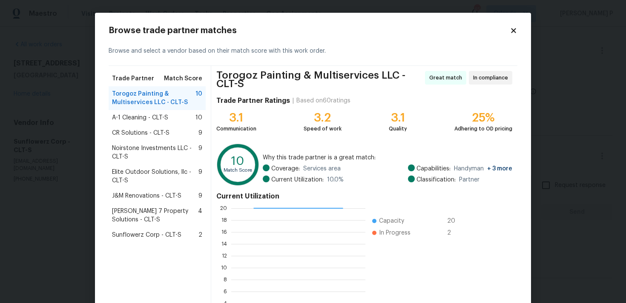
scroll to position [75, 0]
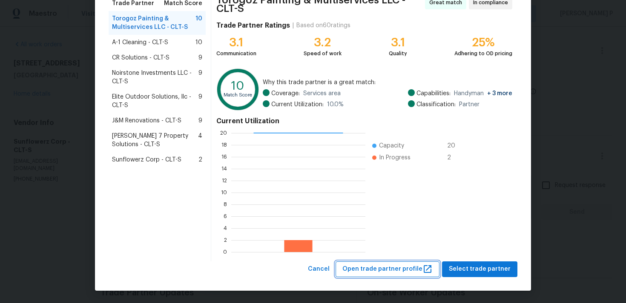
click at [377, 267] on span "Open trade partner profile" at bounding box center [387, 269] width 90 height 11
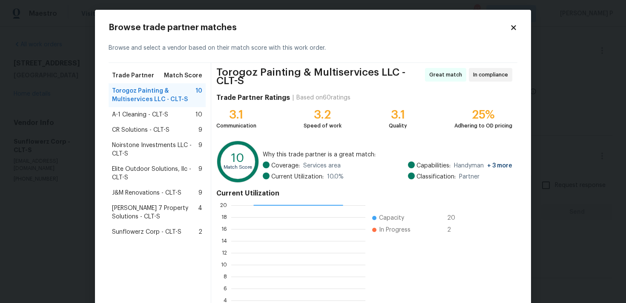
scroll to position [0, 0]
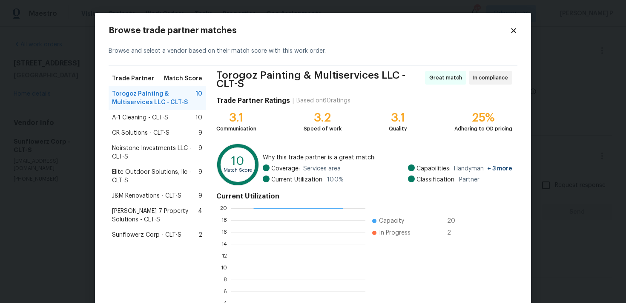
click at [512, 33] on icon at bounding box center [513, 31] width 8 height 8
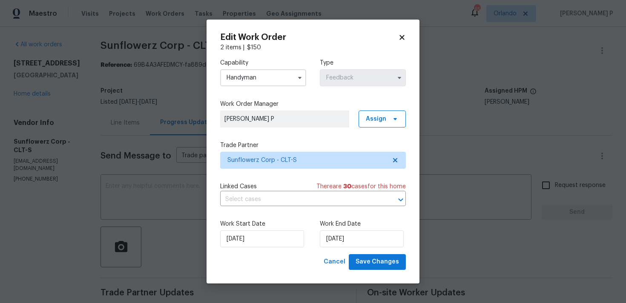
click at [266, 80] on input "Handyman" at bounding box center [263, 77] width 86 height 17
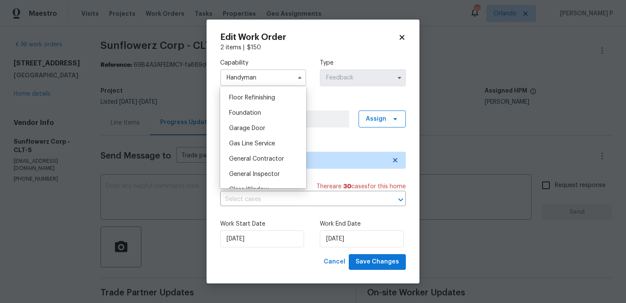
scroll to position [356, 0]
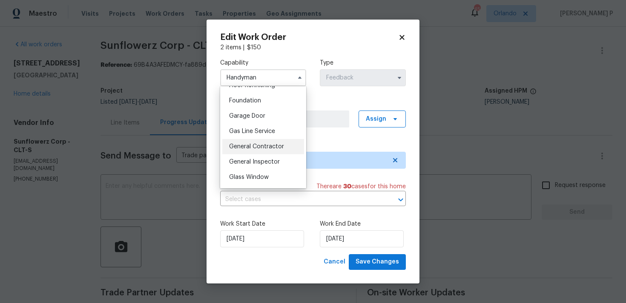
click at [245, 149] on span "General Contractor" at bounding box center [256, 147] width 55 height 6
type input "General Contractor"
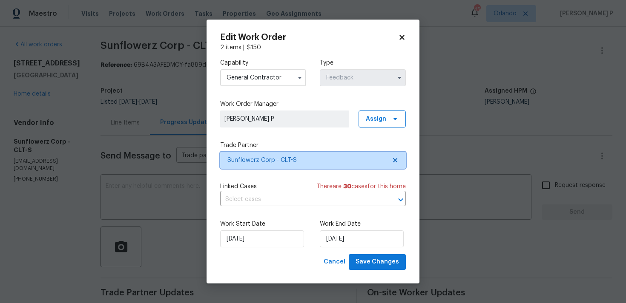
click at [249, 163] on span "Sunflowerz Corp - CLT-S" at bounding box center [306, 160] width 159 height 9
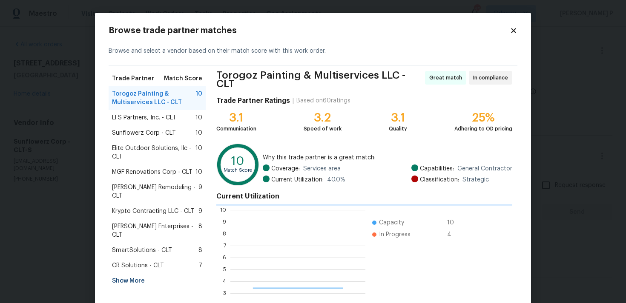
scroll to position [119, 135]
click at [120, 274] on div "Show More" at bounding box center [157, 281] width 97 height 15
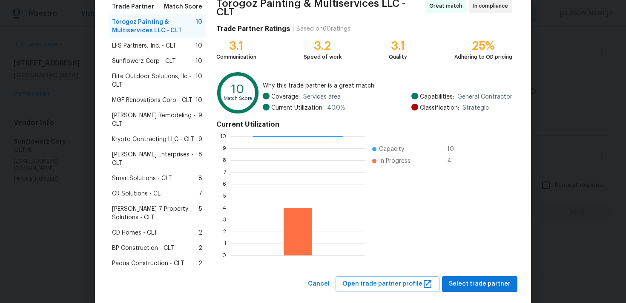
click at [126, 244] on span "BP Construction - CLT" at bounding box center [143, 248] width 62 height 9
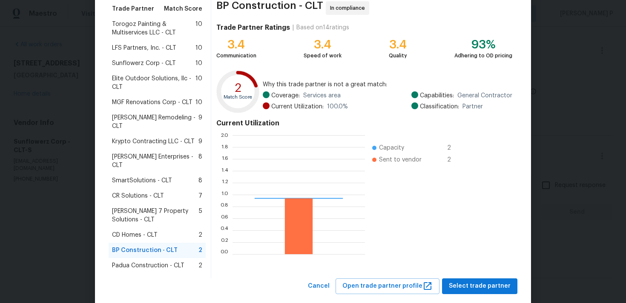
scroll to position [119, 132]
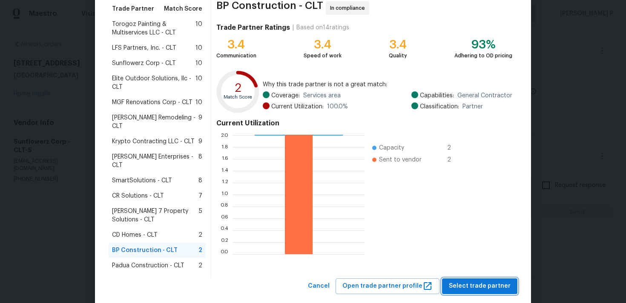
click at [472, 281] on span "Select trade partner" at bounding box center [480, 286] width 62 height 11
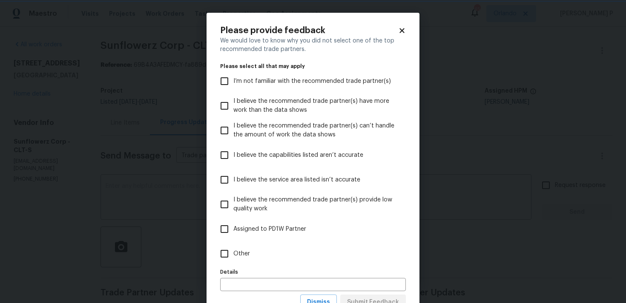
scroll to position [0, 0]
click at [230, 249] on input "Other" at bounding box center [224, 254] width 18 height 18
checkbox input "true"
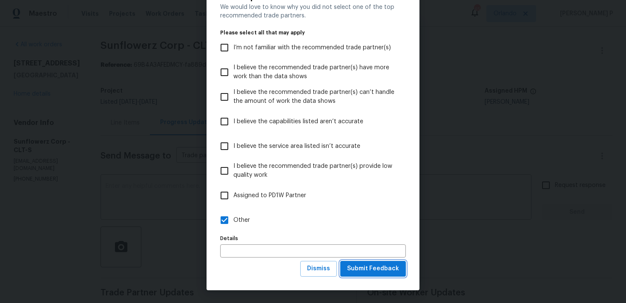
click at [365, 268] on span "Submit Feedback" at bounding box center [373, 269] width 52 height 11
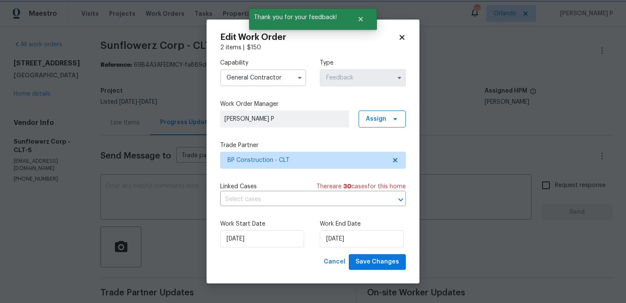
scroll to position [0, 0]
click at [343, 234] on input "14/08/2025" at bounding box center [362, 239] width 84 height 17
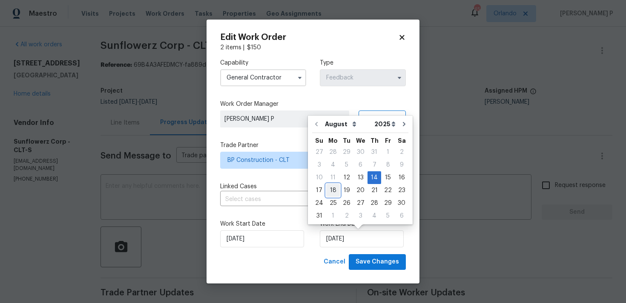
click at [335, 189] on div "18" at bounding box center [333, 191] width 14 height 12
type input "18/08/2025"
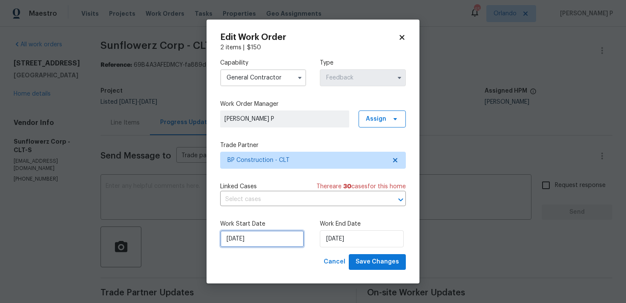
click at [246, 235] on input "12/08/2025" at bounding box center [262, 239] width 84 height 17
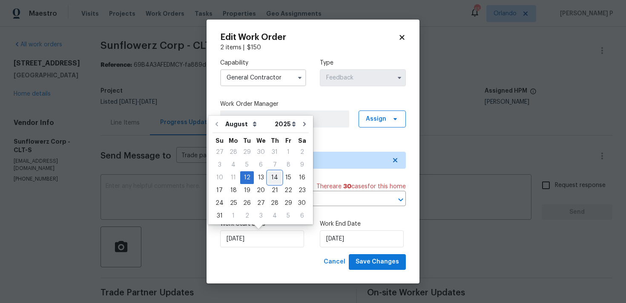
click at [274, 175] on div "14" at bounding box center [275, 178] width 14 height 12
type input "[DATE]"
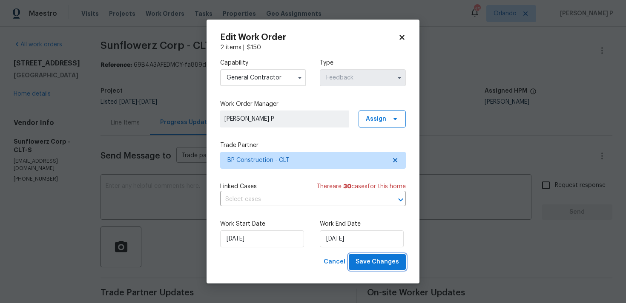
click at [361, 257] on span "Save Changes" at bounding box center [376, 262] width 43 height 11
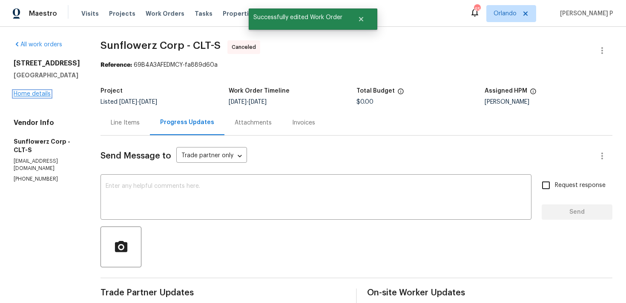
click at [39, 92] on link "Home details" at bounding box center [32, 94] width 37 height 6
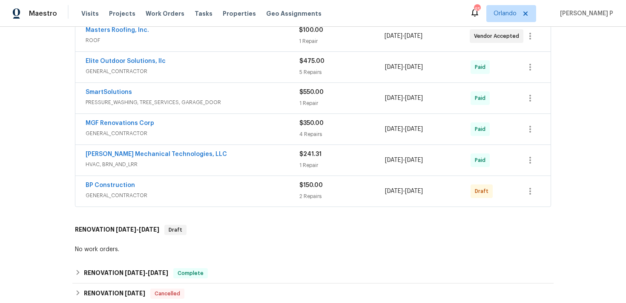
scroll to position [172, 0]
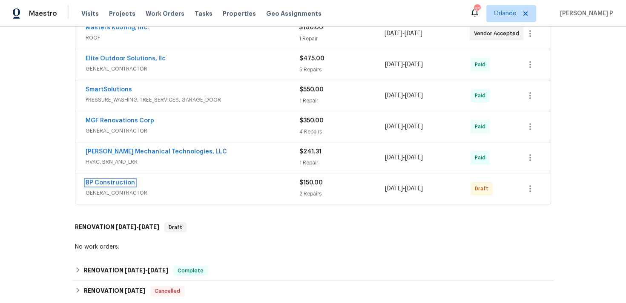
click at [124, 182] on link "BP Construction" at bounding box center [110, 183] width 49 height 6
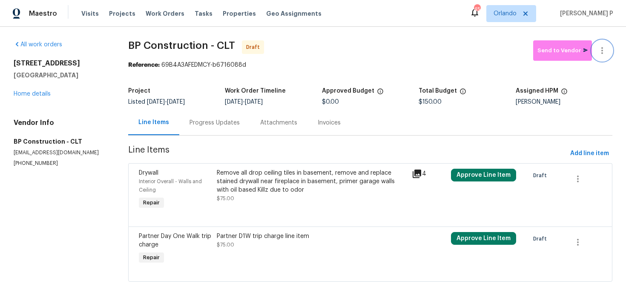
click at [604, 50] on icon "button" at bounding box center [602, 51] width 10 height 10
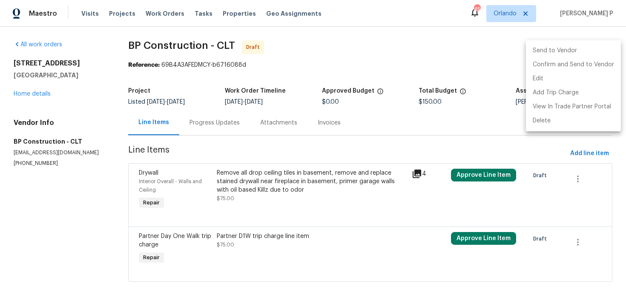
click at [432, 69] on div at bounding box center [313, 151] width 626 height 303
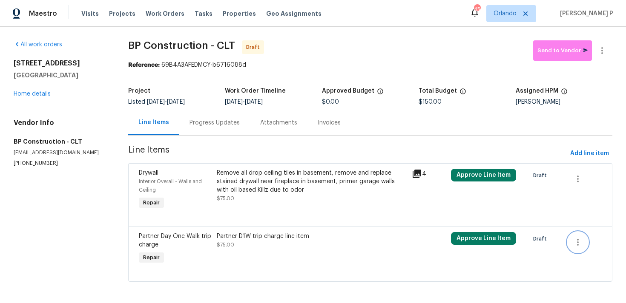
click at [579, 240] on icon "button" at bounding box center [577, 242] width 10 height 10
click at [581, 244] on li "Cancel" at bounding box center [584, 243] width 33 height 14
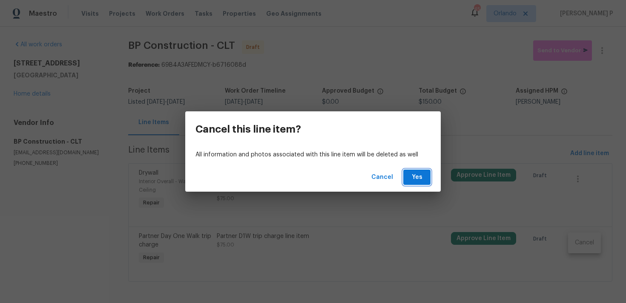
click at [407, 180] on button "Yes" at bounding box center [416, 178] width 27 height 16
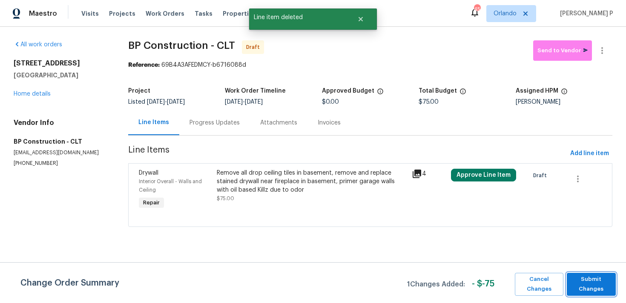
click at [603, 292] on span "Submit Changes" at bounding box center [591, 285] width 40 height 20
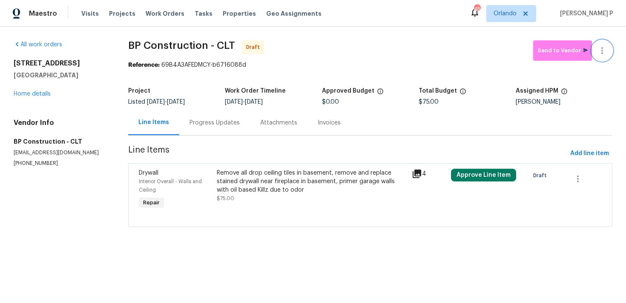
click at [602, 50] on icon "button" at bounding box center [602, 50] width 2 height 7
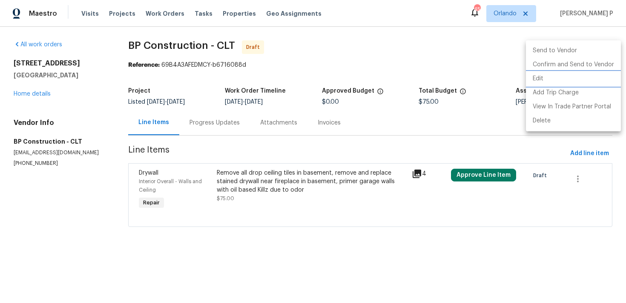
click at [549, 73] on li "Edit" at bounding box center [573, 79] width 95 height 14
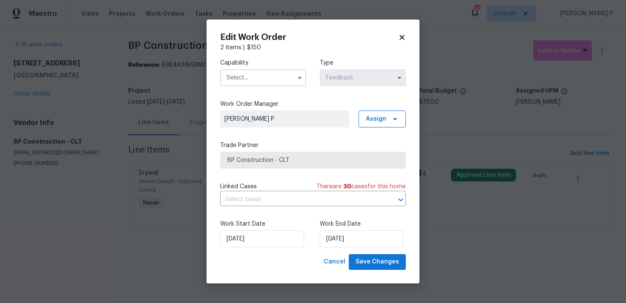
click at [267, 82] on input "text" at bounding box center [263, 77] width 86 height 17
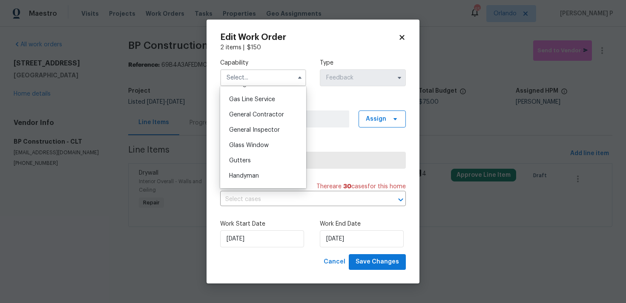
scroll to position [380, 0]
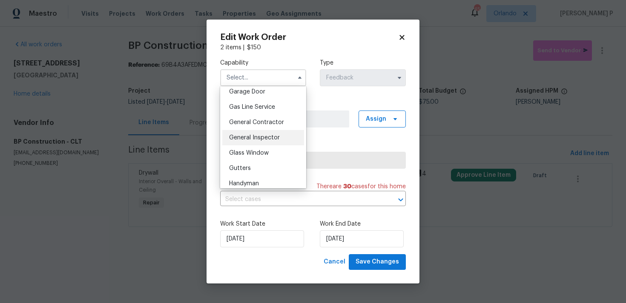
click at [257, 138] on span "General Inspector" at bounding box center [254, 138] width 51 height 6
type input "General Inspector"
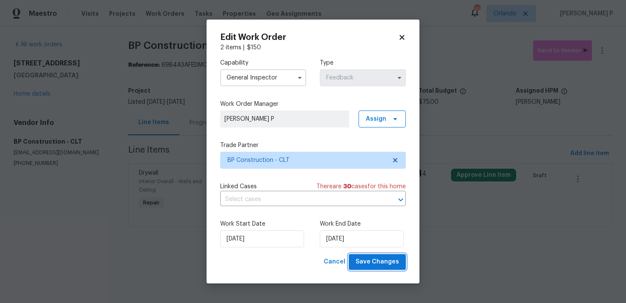
click at [380, 261] on span "Save Changes" at bounding box center [376, 262] width 43 height 11
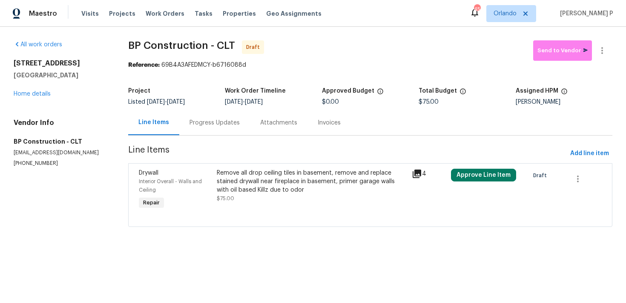
click at [202, 128] on div "Progress Updates" at bounding box center [214, 122] width 71 height 25
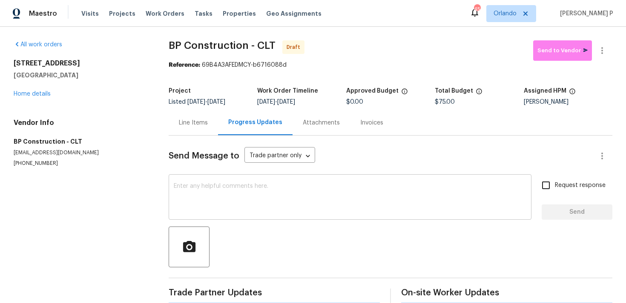
click at [211, 182] on div "x ​" at bounding box center [350, 198] width 363 height 43
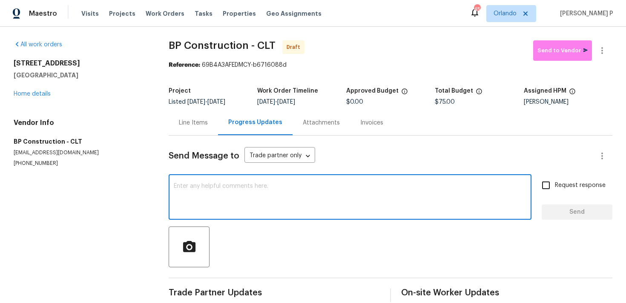
paste textarea "Hi, this is Ramyasri with Opendoor. I’m confirming you received the WO for the …"
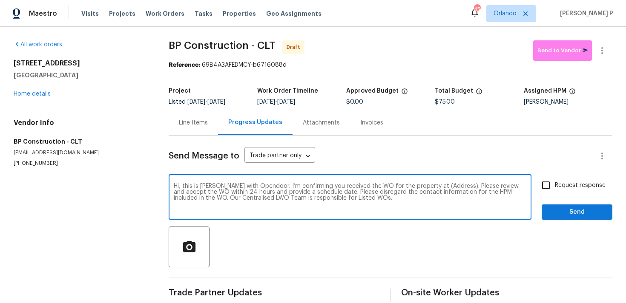
drag, startPoint x: 426, startPoint y: 186, endPoint x: 453, endPoint y: 186, distance: 26.4
click at [453, 186] on textarea "Hi, this is Ramyasri with Opendoor. I’m confirming you received the WO for the …" at bounding box center [350, 198] width 352 height 30
paste textarea "7737 Batavia Ln, Charlotte, NC 28213"
type textarea "Hi, this is Ramyasri with Opendoor. I’m confirming you received the WO for the …"
click at [549, 187] on input "Request response" at bounding box center [546, 186] width 18 height 18
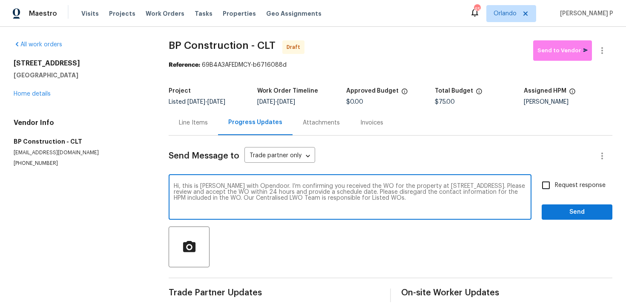
checkbox input "true"
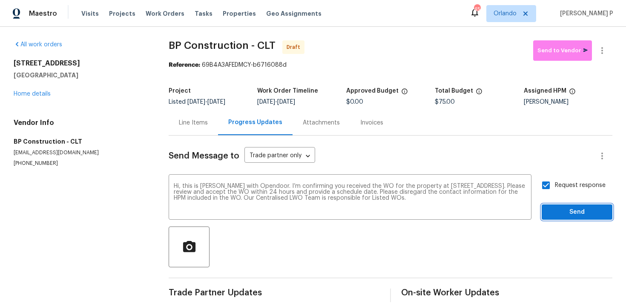
click at [559, 208] on span "Send" at bounding box center [576, 212] width 57 height 11
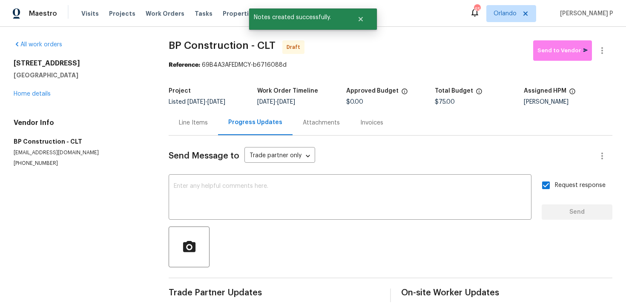
click at [332, 226] on div "Send Message to Trade partner only Trade partner only ​ x ​ Request response Se…" at bounding box center [390, 219] width 443 height 167
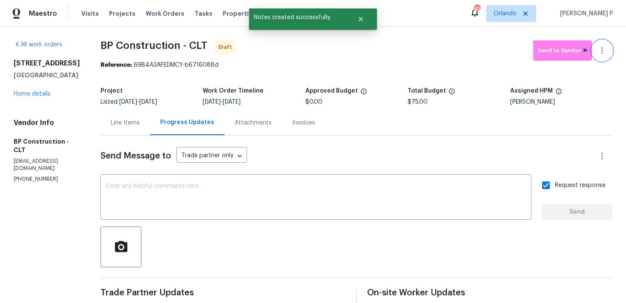
click at [602, 50] on icon "button" at bounding box center [602, 50] width 2 height 7
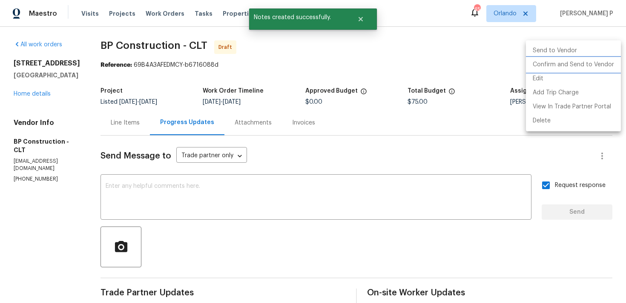
click at [562, 66] on li "Confirm and Send to Vendor" at bounding box center [573, 65] width 95 height 14
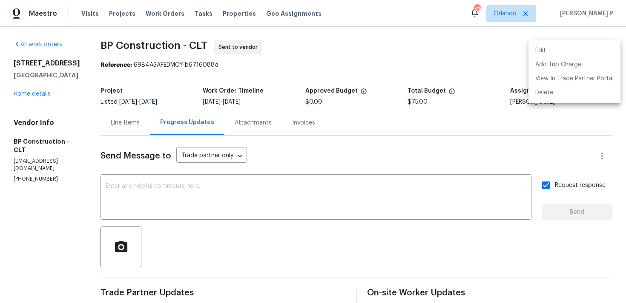
click at [287, 169] on div at bounding box center [313, 151] width 626 height 303
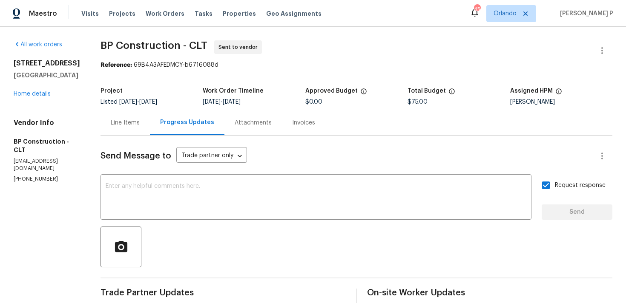
click at [123, 52] on span "BP Construction - CLT Sent to vendor" at bounding box center [345, 50] width 491 height 20
drag, startPoint x: 100, startPoint y: 43, endPoint x: 205, endPoint y: 43, distance: 104.3
click at [205, 43] on span "BP Construction - CLT Sent to vendor" at bounding box center [345, 50] width 491 height 20
copy span "BP Construction - CLT"
drag, startPoint x: 132, startPoint y: 66, endPoint x: 263, endPoint y: 69, distance: 130.7
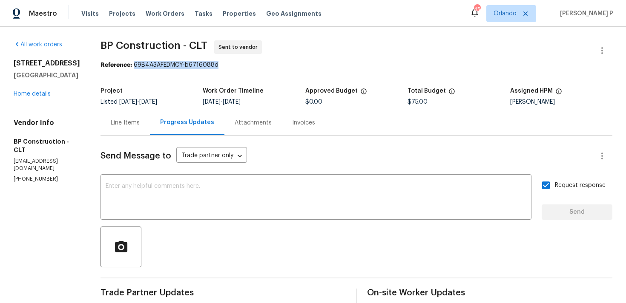
click at [263, 69] on div "Reference: 69B4A3AFEDMCY-b6716088d" at bounding box center [356, 65] width 512 height 9
copy div "69B4A3AFEDMCY-b6716088d"
click at [106, 133] on div "Line Items" at bounding box center [124, 122] width 49 height 25
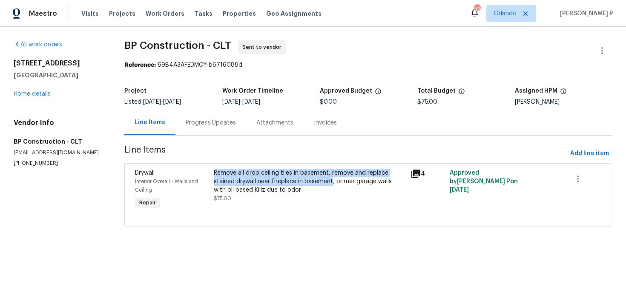
copy div "Remove all drop ceiling tiles in basement, remove and replace stained drywall n…"
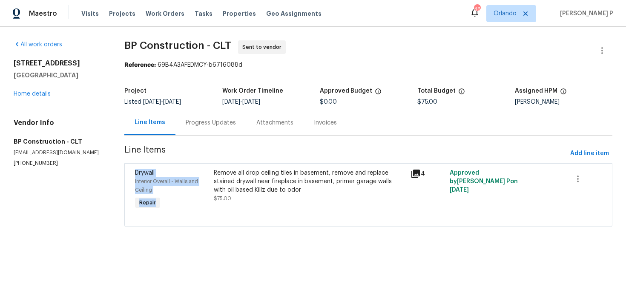
drag, startPoint x: 216, startPoint y: 174, endPoint x: 330, endPoint y: 151, distance: 115.9
click at [330, 151] on section "BP Construction - CLT Sent to vendor Reference: 69B4A3AFEDMCY-b6716088d Project…" at bounding box center [368, 138] width 488 height 197
click at [330, 151] on span "Line Items" at bounding box center [345, 154] width 442 height 16
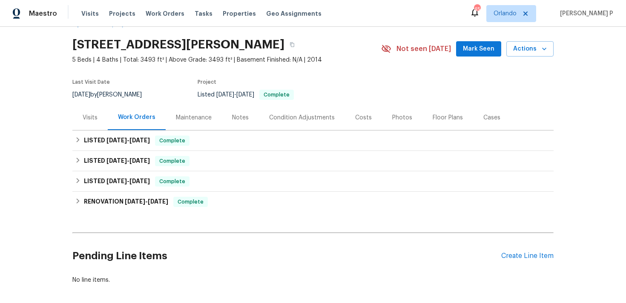
scroll to position [63, 0]
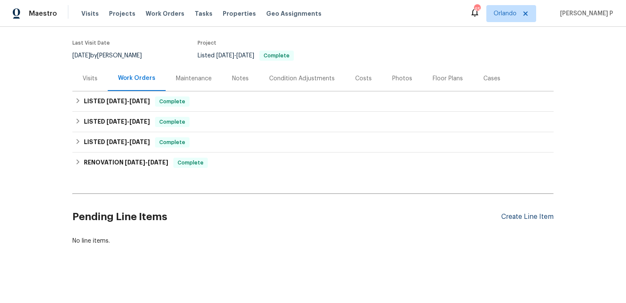
click at [526, 216] on div "Create Line Item" at bounding box center [527, 217] width 52 height 8
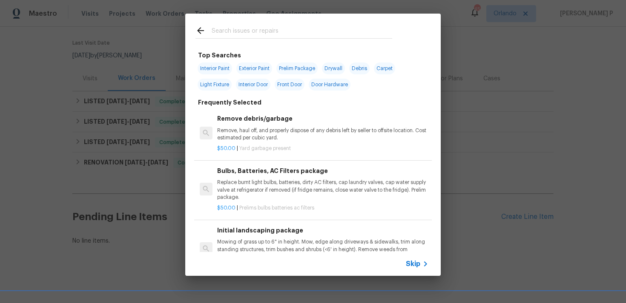
click at [417, 262] on span "Skip" at bounding box center [413, 264] width 14 height 9
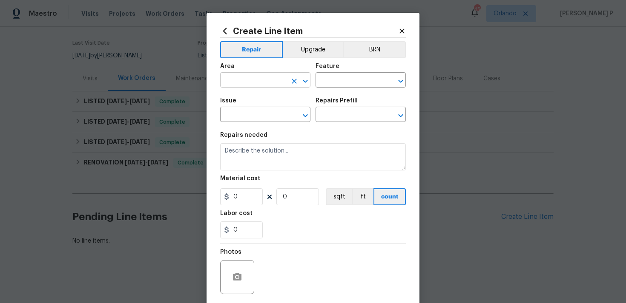
click at [307, 80] on icon "Open" at bounding box center [305, 81] width 5 height 3
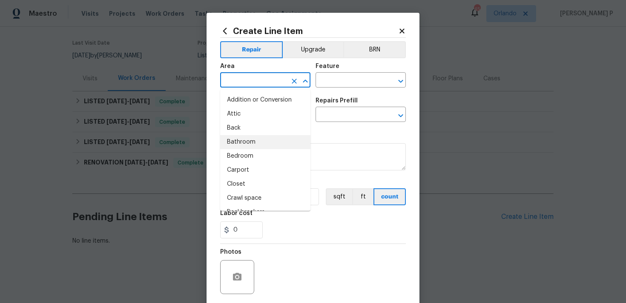
click at [260, 140] on li "Bathroom" at bounding box center [265, 142] width 90 height 14
type input "Bathroom"
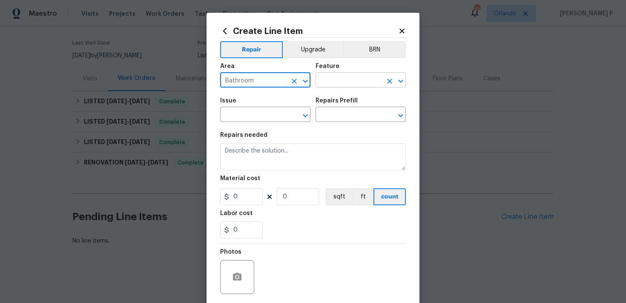
click at [333, 80] on input "text" at bounding box center [348, 80] width 66 height 13
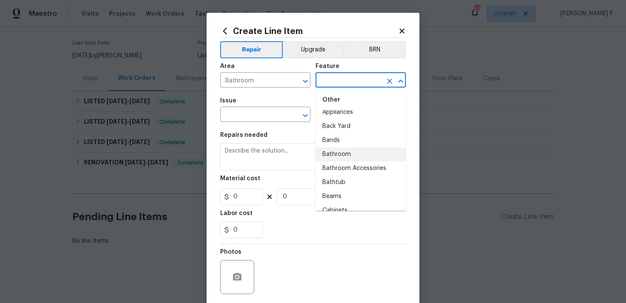
scroll to position [165, 0]
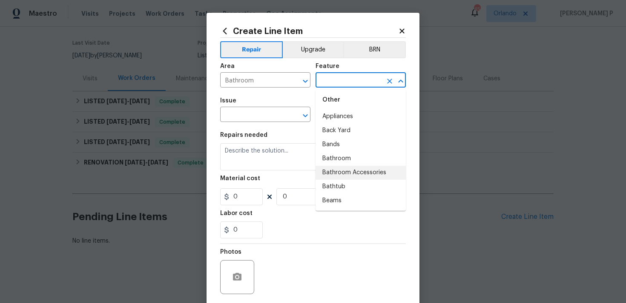
click at [346, 172] on li "Bathroom Accessories" at bounding box center [360, 173] width 90 height 14
type input "Bathroom Accessories"
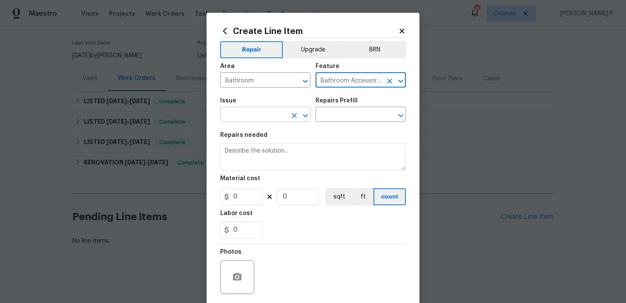
click at [309, 114] on icon "Open" at bounding box center [305, 116] width 10 height 10
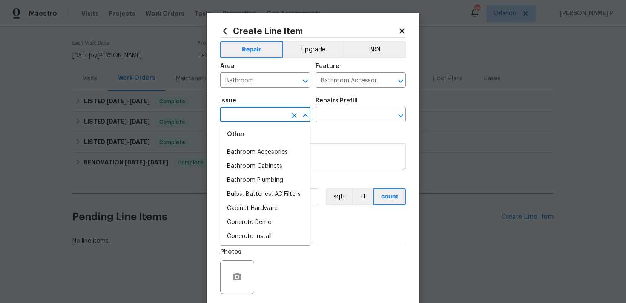
scroll to position [187, 0]
click at [263, 179] on li "Bathroom Plumbing" at bounding box center [265, 179] width 90 height 14
type input "Bathroom Plumbing"
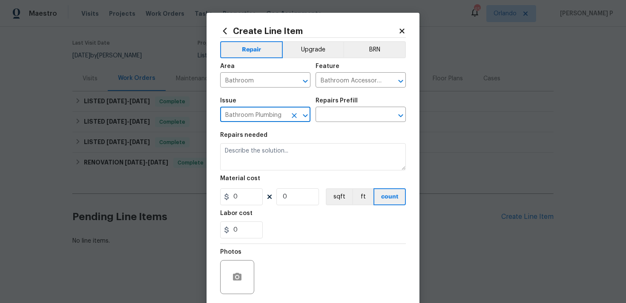
click at [321, 124] on div "Issue Bathroom Plumbing ​ Repairs Prefill ​" at bounding box center [313, 110] width 186 height 34
click at [334, 116] on input "text" at bounding box center [348, 115] width 66 height 13
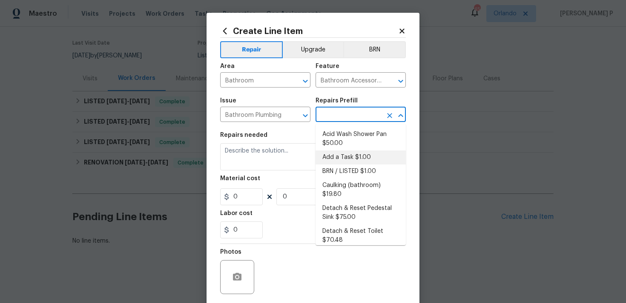
click at [338, 155] on li "Add a Task $1.00" at bounding box center [360, 158] width 90 height 14
type input "Plumbing"
type input "Add a Task $1.00"
type textarea "HPM to detail"
type input "1"
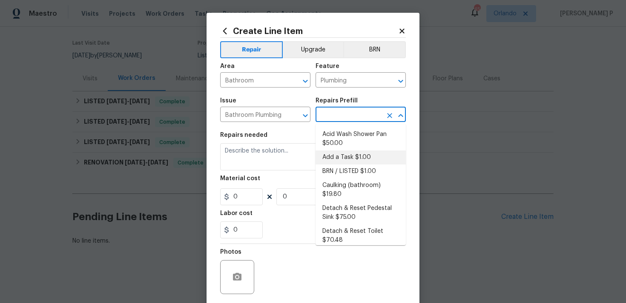
type input "1"
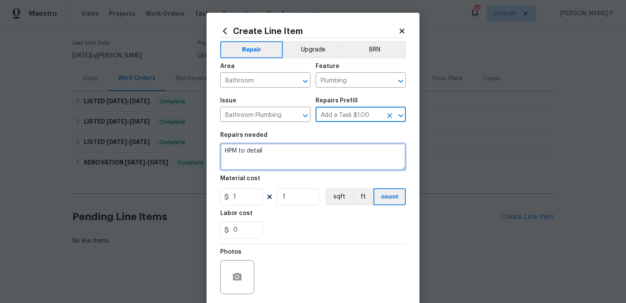
click at [303, 157] on textarea "HPM to detail" at bounding box center [313, 156] width 186 height 27
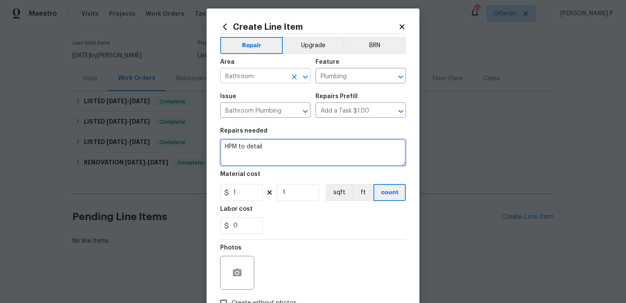
paste textarea "Feedback received of possible mold around the faucet. Inspect the faucet and su…"
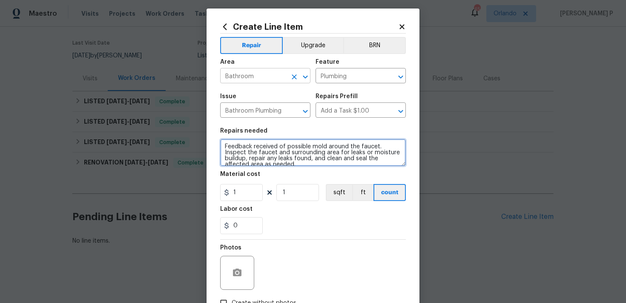
scroll to position [2, 0]
type textarea "Feedback received of possible mold around the faucet. Inspect the faucet and su…"
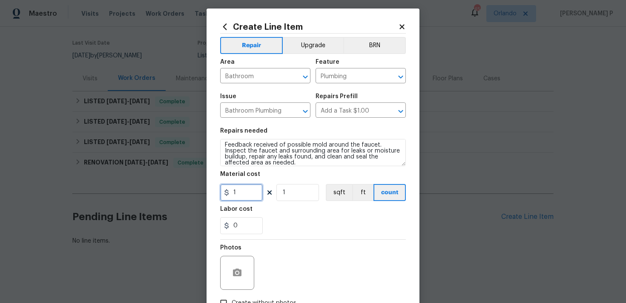
click at [239, 185] on input "1" at bounding box center [241, 192] width 43 height 17
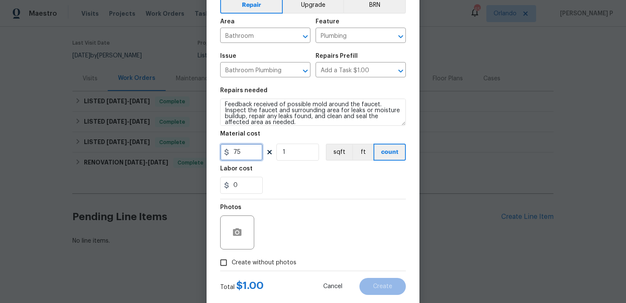
scroll to position [63, 0]
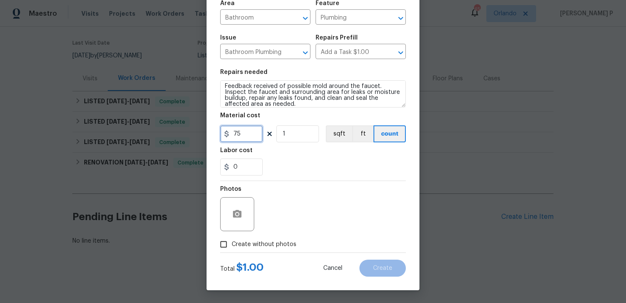
type input "75"
click at [234, 226] on div at bounding box center [237, 214] width 34 height 34
click at [240, 213] on icon "button" at bounding box center [237, 214] width 9 height 8
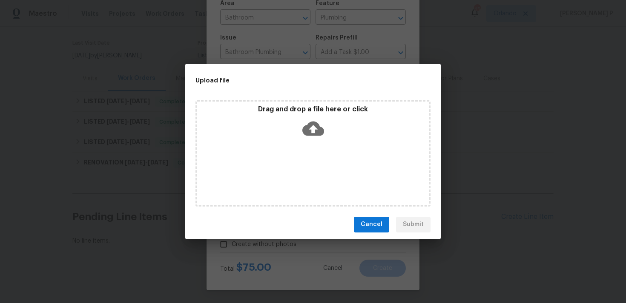
click at [309, 130] on icon at bounding box center [313, 128] width 22 height 14
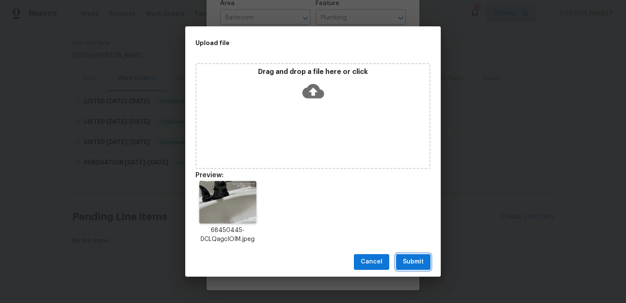
click at [419, 264] on span "Submit" at bounding box center [413, 262] width 21 height 11
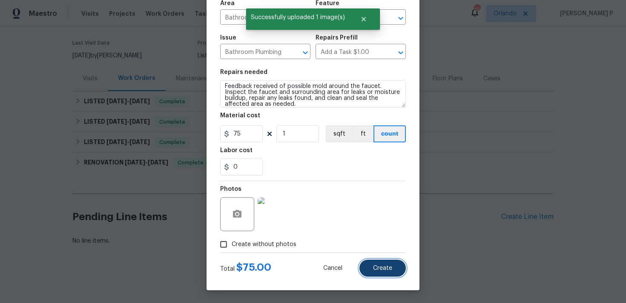
click at [382, 275] on button "Create" at bounding box center [382, 268] width 46 height 17
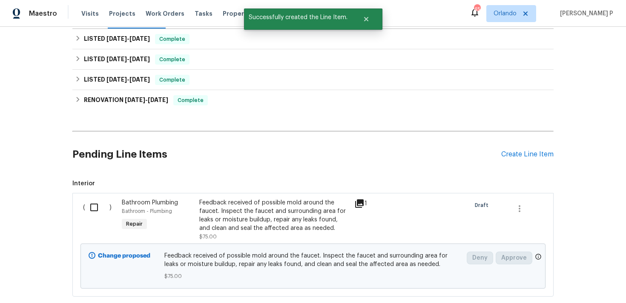
scroll to position [160, 0]
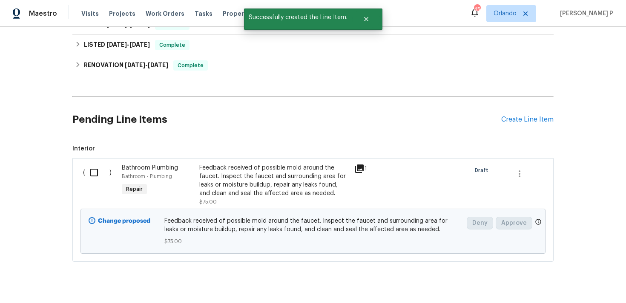
click at [92, 175] on input "checkbox" at bounding box center [97, 173] width 24 height 18
checkbox input "true"
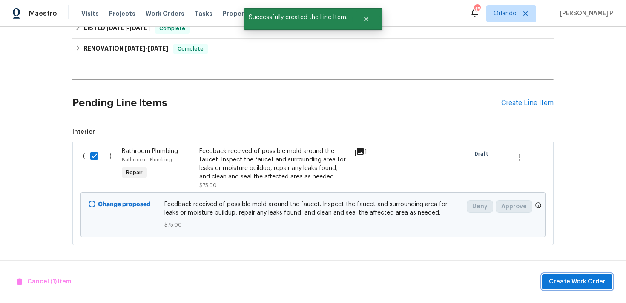
click at [567, 287] on button "Create Work Order" at bounding box center [577, 283] width 70 height 16
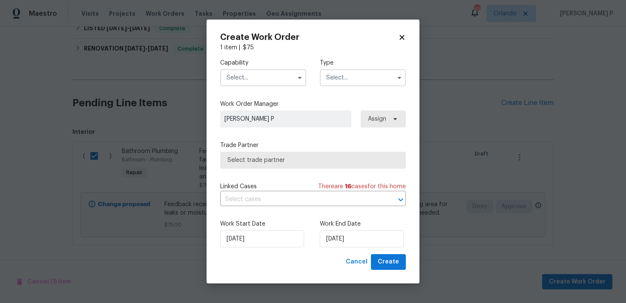
click at [340, 81] on input "text" at bounding box center [363, 77] width 86 height 17
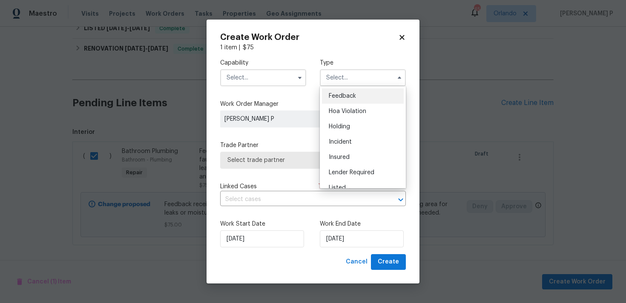
click at [339, 90] on div "Feedback" at bounding box center [363, 96] width 82 height 15
type input "Feedback"
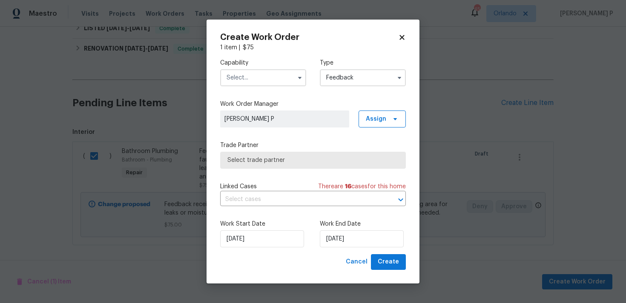
click at [262, 70] on input "text" at bounding box center [263, 77] width 86 height 17
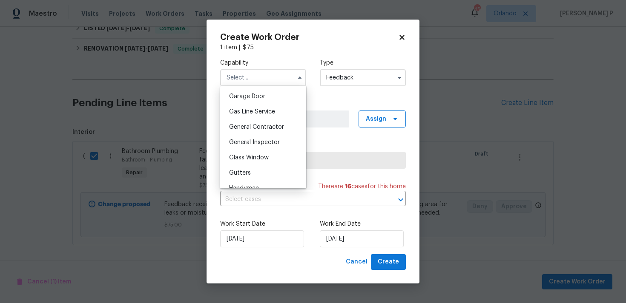
scroll to position [400, 0]
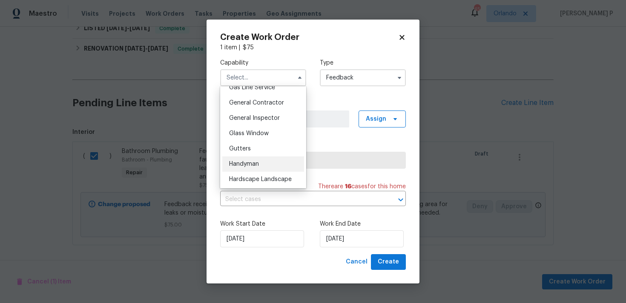
click at [255, 158] on div "Handyman" at bounding box center [263, 164] width 82 height 15
type input "Handyman"
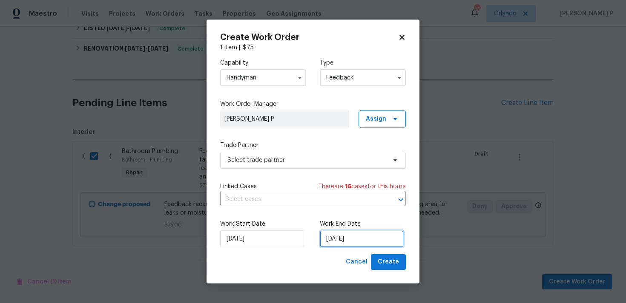
click at [365, 238] on input "[DATE]" at bounding box center [362, 239] width 84 height 17
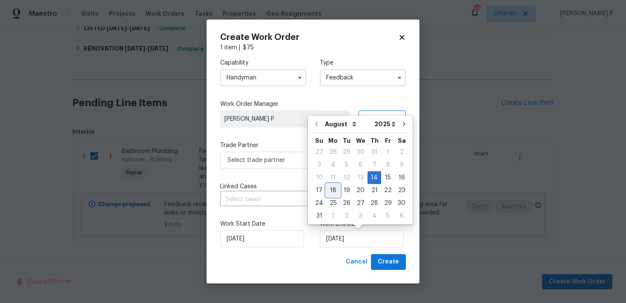
click at [331, 189] on div "18" at bounding box center [333, 191] width 14 height 12
type input "[DATE]"
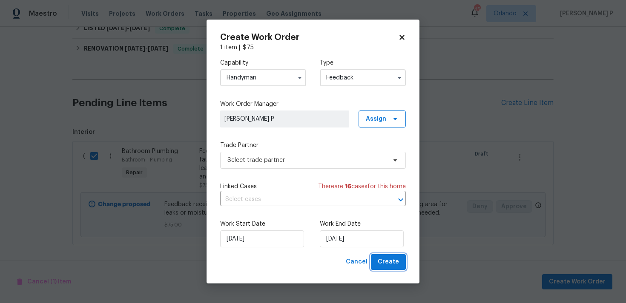
click at [390, 264] on span "Create" at bounding box center [388, 262] width 21 height 11
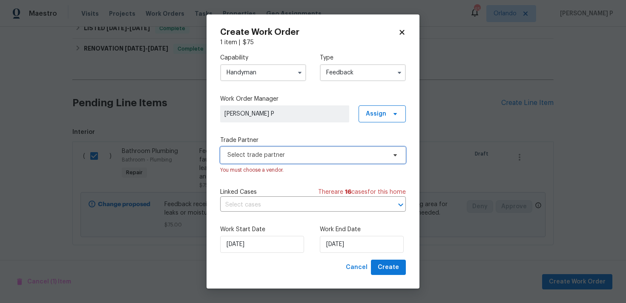
click at [332, 154] on span "Select trade partner" at bounding box center [306, 155] width 159 height 9
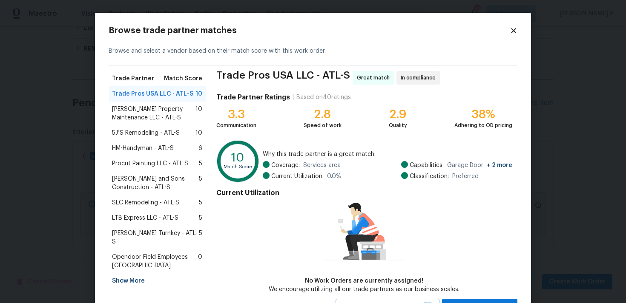
click at [131, 108] on span "Glen Property Maintenance LLC - ATL-S" at bounding box center [153, 113] width 83 height 17
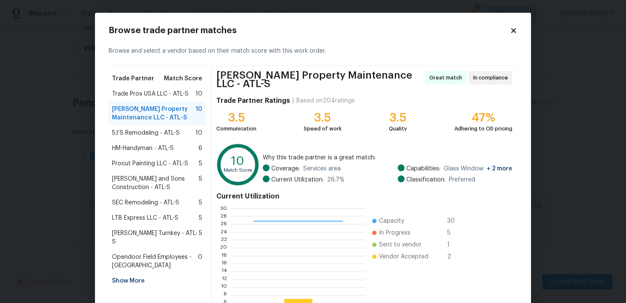
scroll to position [72, 0]
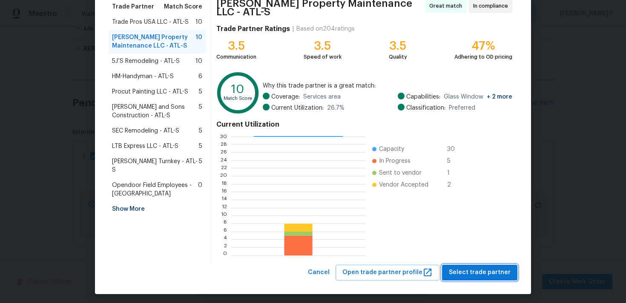
click at [492, 268] on span "Select trade partner" at bounding box center [480, 273] width 62 height 11
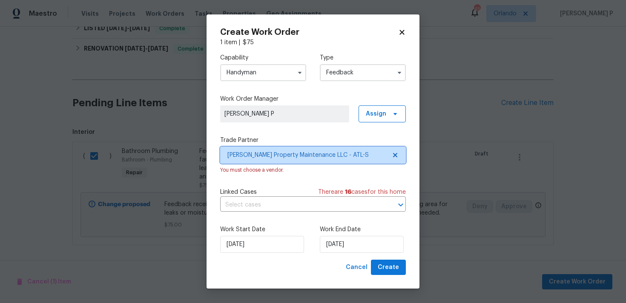
scroll to position [0, 0]
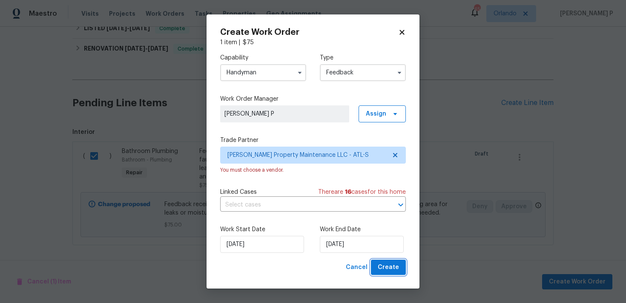
click at [393, 270] on span "Create" at bounding box center [388, 268] width 21 height 11
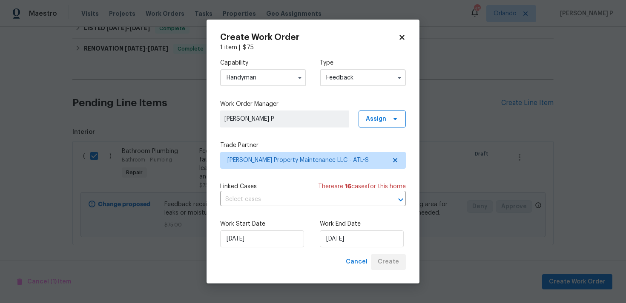
checkbox input "false"
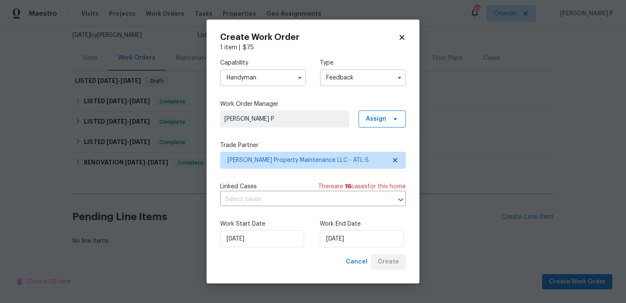
scroll to position [83, 0]
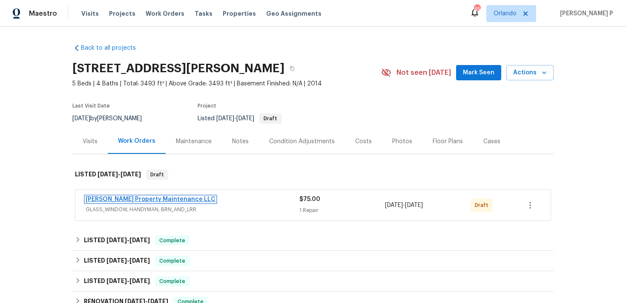
click at [118, 200] on link "[PERSON_NAME] Property Maintenance LLC" at bounding box center [151, 200] width 130 height 6
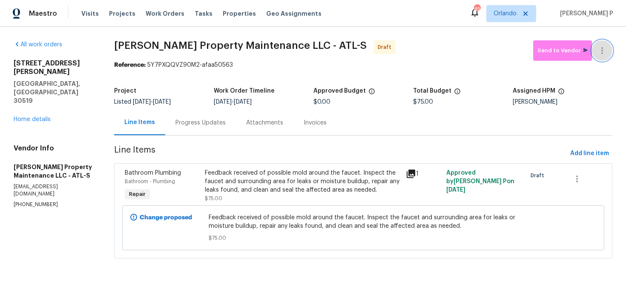
click at [602, 56] on button "button" at bounding box center [602, 50] width 20 height 20
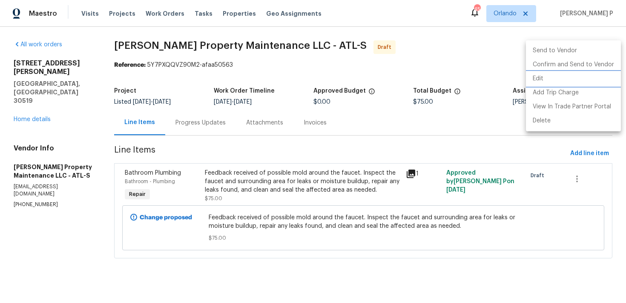
click at [561, 83] on li "Edit" at bounding box center [573, 79] width 95 height 14
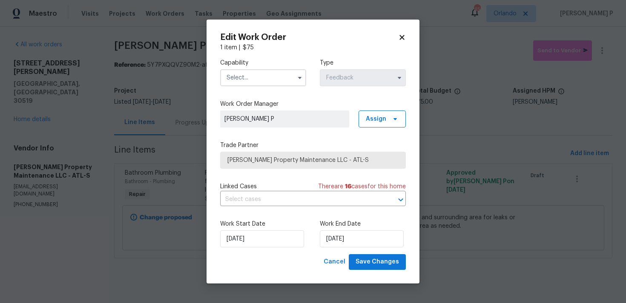
click at [271, 75] on input "text" at bounding box center [263, 77] width 86 height 17
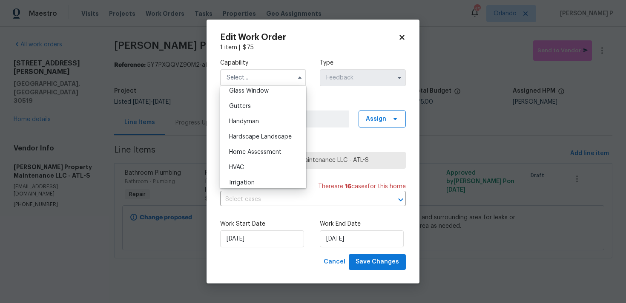
scroll to position [445, 0]
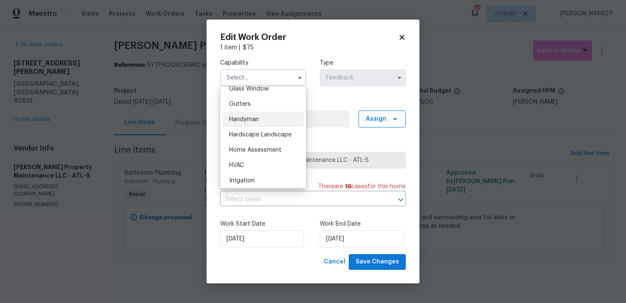
click at [252, 119] on span "Handyman" at bounding box center [244, 120] width 30 height 6
type input "Handyman"
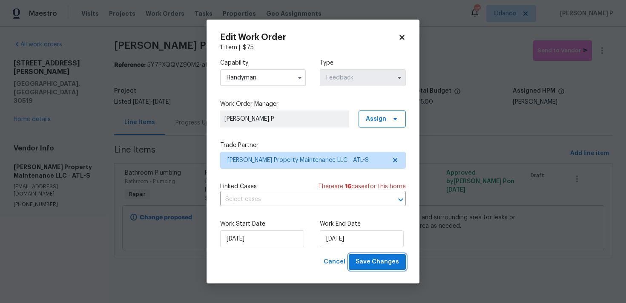
click at [366, 262] on span "Save Changes" at bounding box center [376, 262] width 43 height 11
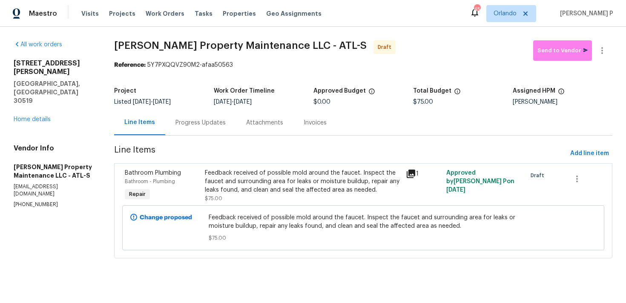
click at [202, 126] on div "Progress Updates" at bounding box center [200, 123] width 50 height 9
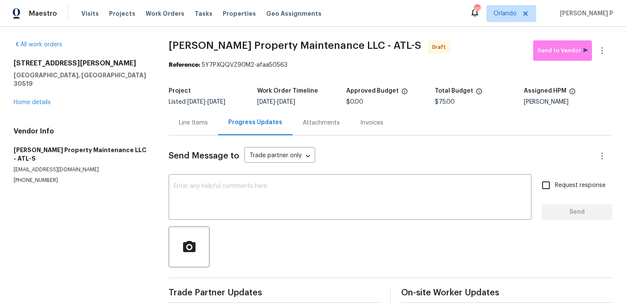
click at [200, 172] on div "Send Message to Trade partner only Trade partner only ​ x ​ Request response Se…" at bounding box center [390, 220] width 443 height 169
click at [197, 195] on textarea at bounding box center [350, 198] width 352 height 30
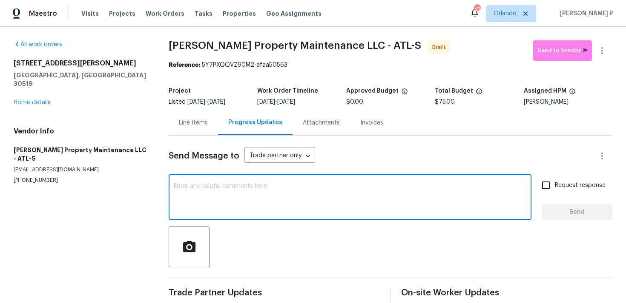
paste textarea "Hi, this is [PERSON_NAME] with Opendoor. I’m confirming you received the WO for…"
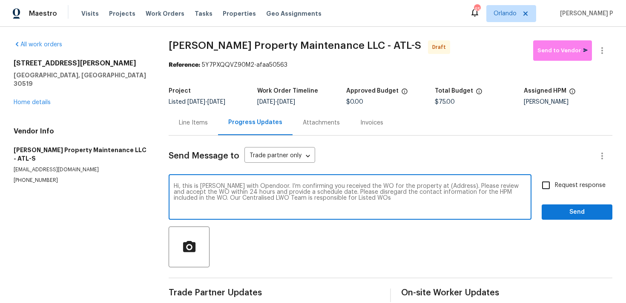
drag, startPoint x: 427, startPoint y: 186, endPoint x: 453, endPoint y: 186, distance: 26.4
click at [453, 186] on textarea "Hi, this is [PERSON_NAME] with Opendoor. I’m confirming you received the WO for…" at bounding box center [350, 198] width 352 height 30
paste textarea "[STREET_ADDRESS][PERSON_NAME]"
type textarea "Hi, this is [PERSON_NAME] with Opendoor. I’m confirming you received the WO for…"
click at [547, 181] on input "Request response" at bounding box center [546, 186] width 18 height 18
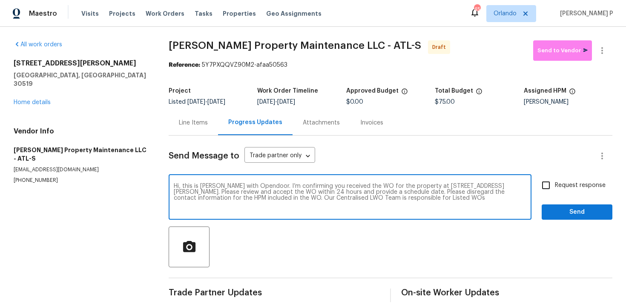
checkbox input "true"
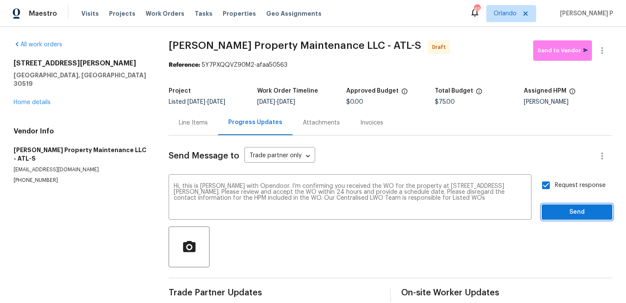
click at [554, 210] on span "Send" at bounding box center [576, 212] width 57 height 11
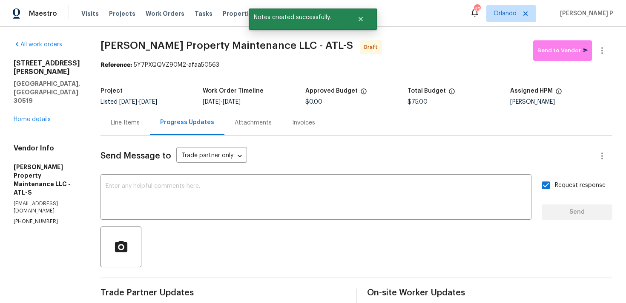
click at [377, 262] on div at bounding box center [356, 247] width 512 height 41
click at [601, 49] on icon "button" at bounding box center [602, 51] width 10 height 10
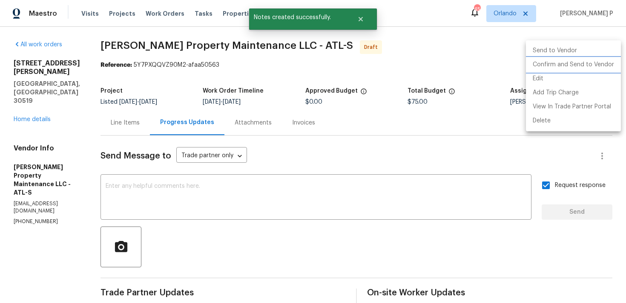
click at [553, 60] on li "Confirm and Send to Vendor" at bounding box center [573, 65] width 95 height 14
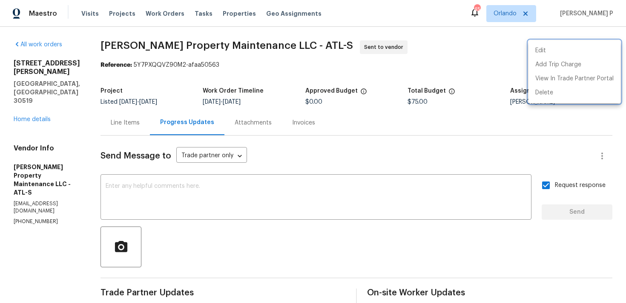
click at [137, 64] on div at bounding box center [313, 151] width 626 height 303
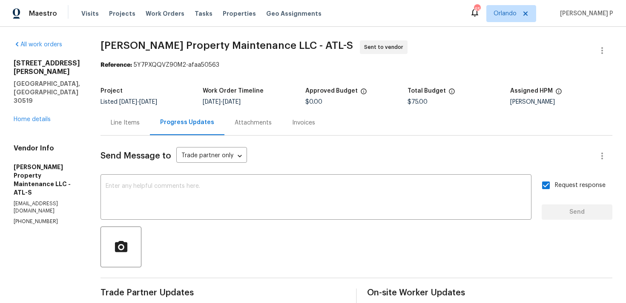
click at [137, 64] on div "Reference: 5Y7PXQQVZ90M2-afaa50563" at bounding box center [356, 65] width 512 height 9
drag, startPoint x: 137, startPoint y: 64, endPoint x: 225, endPoint y: 64, distance: 88.1
click at [225, 64] on div "Reference: 5Y7PXQQVZ90M2-afaa50563" at bounding box center [356, 65] width 512 height 9
copy div "5Y7PXQQVZ90M2-afaa50563"
click at [126, 59] on span "[PERSON_NAME] Property Maintenance LLC - ATL-S Sent to vendor" at bounding box center [345, 50] width 491 height 20
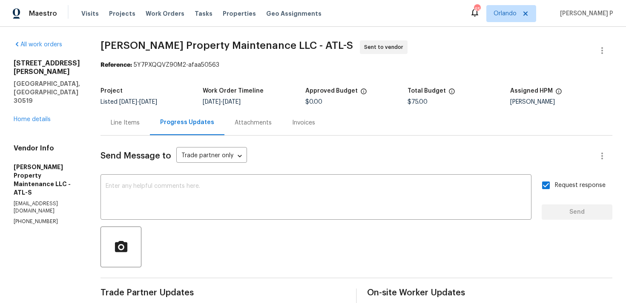
click at [108, 49] on span "[PERSON_NAME] Property Maintenance LLC - ATL-S" at bounding box center [226, 45] width 252 height 10
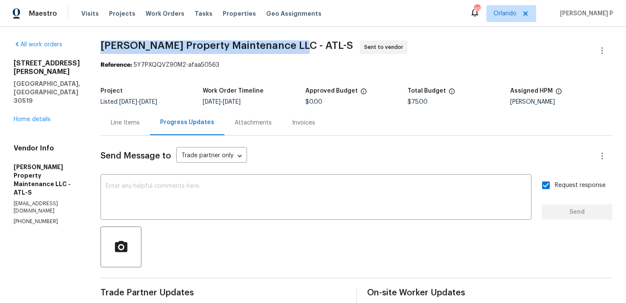
drag, startPoint x: 103, startPoint y: 46, endPoint x: 293, endPoint y: 42, distance: 190.3
click at [293, 42] on span "[PERSON_NAME] Property Maintenance LLC - ATL-S Sent to vendor" at bounding box center [345, 50] width 491 height 20
copy span "[PERSON_NAME] Property Maintenance LLC - ATL-S"
click at [134, 120] on div "Line Items" at bounding box center [125, 123] width 29 height 9
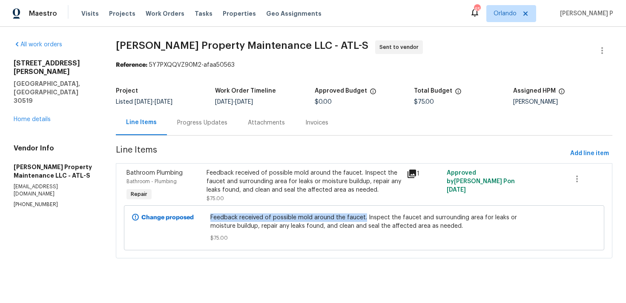
drag, startPoint x: 212, startPoint y: 217, endPoint x: 366, endPoint y: 216, distance: 153.7
click at [366, 216] on span "Feedback received of possible mold around the faucet. Inspect the faucet and su…" at bounding box center [364, 222] width 308 height 17
copy span "Feedback received of possible mold around the faucet."
click at [129, 43] on span "[PERSON_NAME] Property Maintenance LLC - ATL-S" at bounding box center [242, 45] width 252 height 10
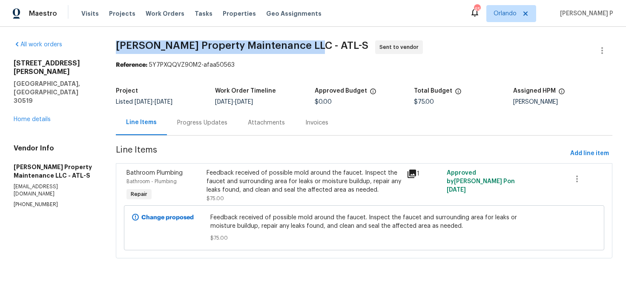
drag, startPoint x: 117, startPoint y: 45, endPoint x: 309, endPoint y: 40, distance: 191.6
click at [309, 40] on div "All work orders [STREET_ADDRESS][PERSON_NAME] Home details Vendor Info [PERSON_…" at bounding box center [313, 155] width 626 height 256
copy span "[PERSON_NAME] Property Maintenance LLC - ATL-S"
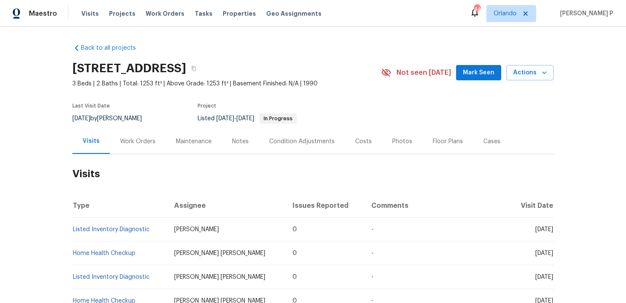
click at [134, 142] on div "Work Orders" at bounding box center [137, 141] width 35 height 9
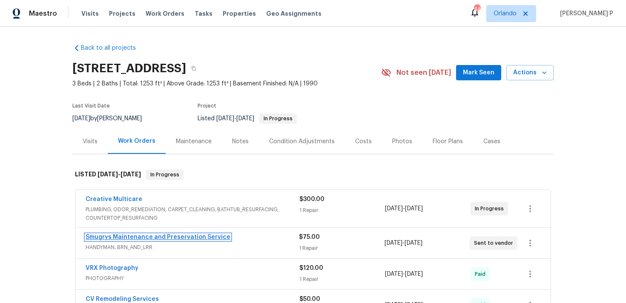
click at [128, 239] on link "Smugrys Maintenance and Preservation Service" at bounding box center [158, 238] width 145 height 6
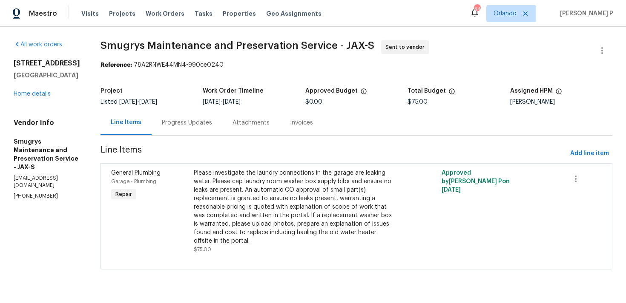
click at [190, 123] on div "Progress Updates" at bounding box center [187, 123] width 50 height 9
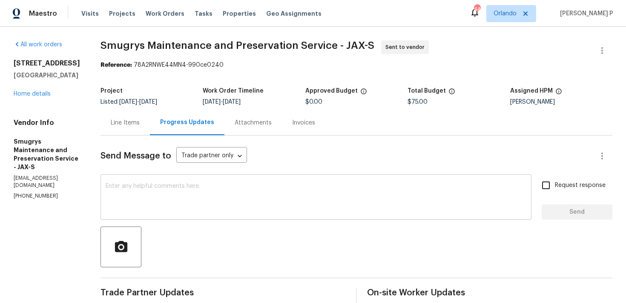
click at [106, 208] on textarea at bounding box center [316, 198] width 421 height 30
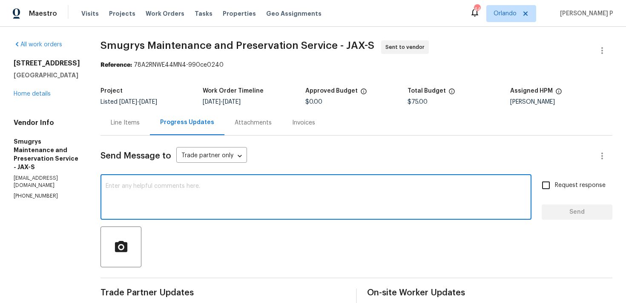
click at [106, 208] on textarea at bounding box center [316, 198] width 421 height 30
paste textarea "We regret to inform you that the work order has been reassigned as it was not a…"
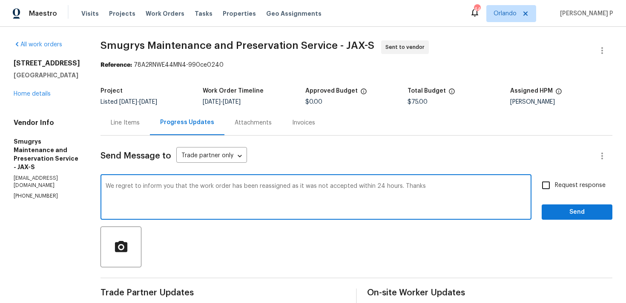
type textarea "We regret to inform you that the work order has been reassigned as it was not a…"
click at [592, 217] on span "Send" at bounding box center [576, 212] width 57 height 11
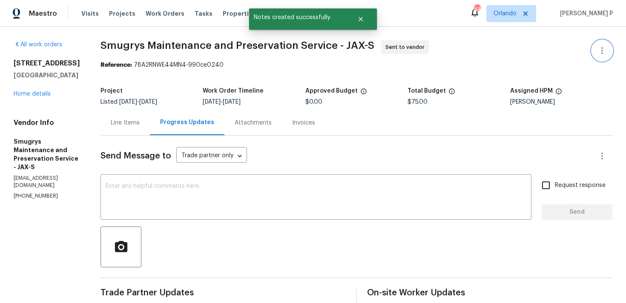
click at [607, 53] on icon "button" at bounding box center [602, 51] width 10 height 10
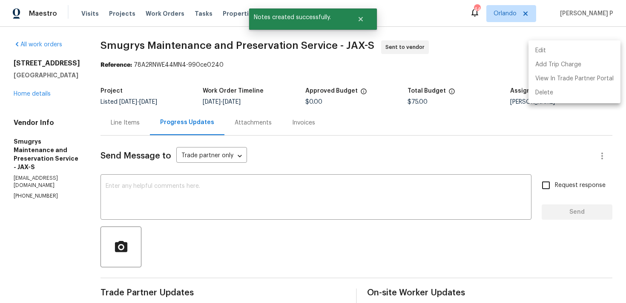
click at [564, 51] on li "Edit" at bounding box center [574, 51] width 92 height 14
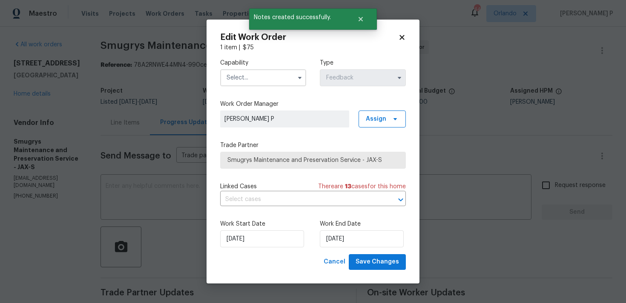
click at [286, 83] on input "text" at bounding box center [263, 77] width 86 height 17
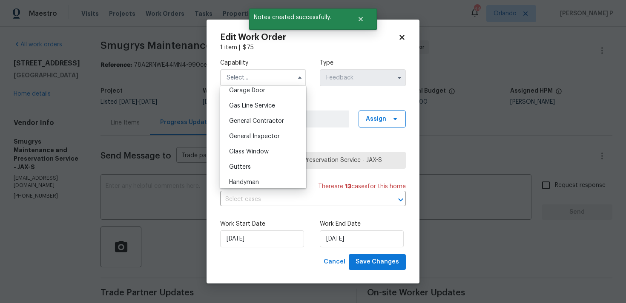
scroll to position [398, 0]
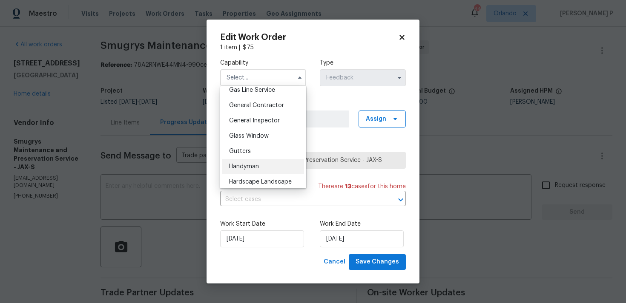
click at [259, 170] on div "Handyman" at bounding box center [263, 166] width 82 height 15
type input "Handyman"
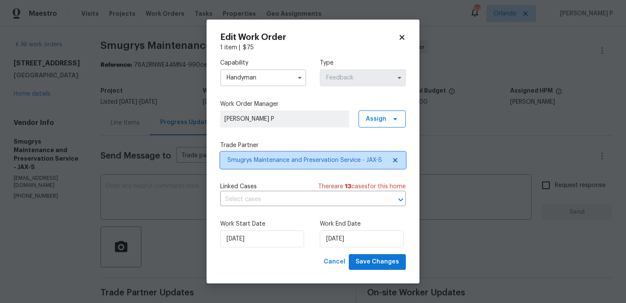
click at [289, 165] on span "Smugrys Maintenance and Preservation Service - JAX-S" at bounding box center [313, 160] width 186 height 17
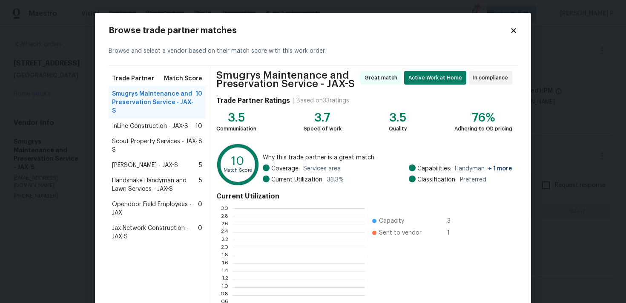
scroll to position [119, 132]
click at [137, 137] on span "Scout Property Services - JAX-S" at bounding box center [155, 145] width 86 height 17
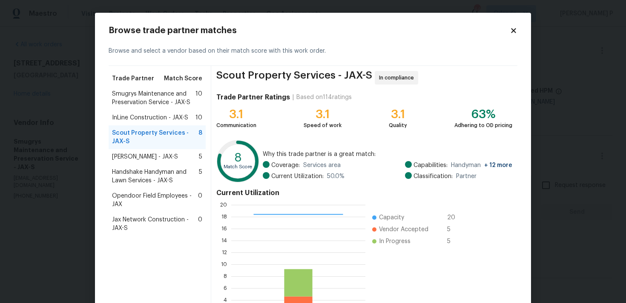
scroll to position [72, 0]
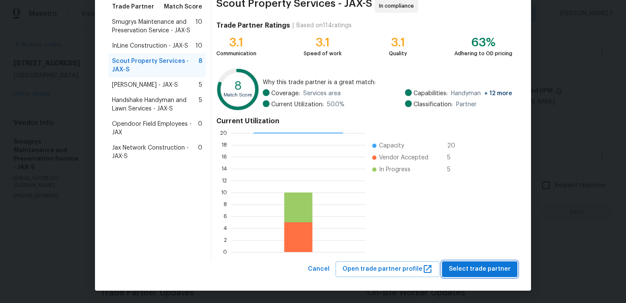
click at [493, 265] on span "Select trade partner" at bounding box center [480, 269] width 62 height 11
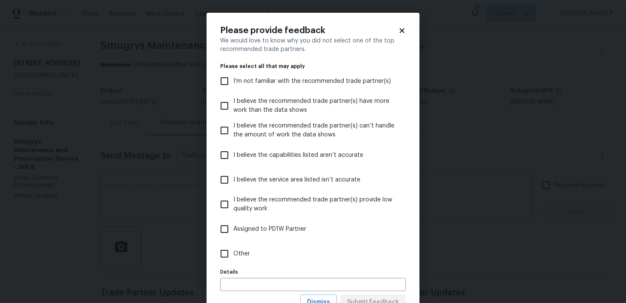
scroll to position [0, 0]
click at [218, 251] on input "Other" at bounding box center [224, 254] width 18 height 18
checkbox input "true"
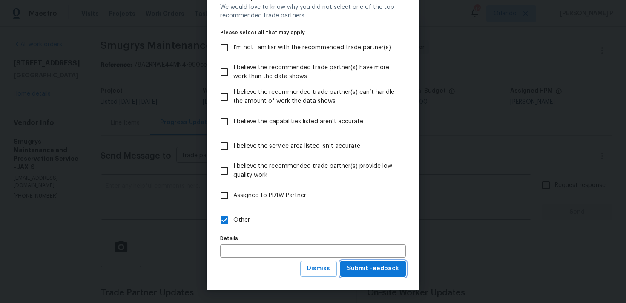
click at [378, 272] on span "Submit Feedback" at bounding box center [373, 269] width 52 height 11
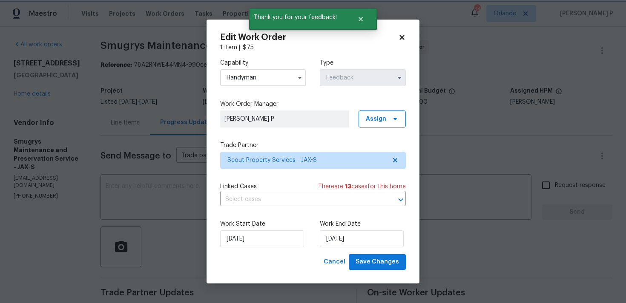
scroll to position [0, 0]
click at [354, 245] on input "[DATE]" at bounding box center [362, 239] width 84 height 17
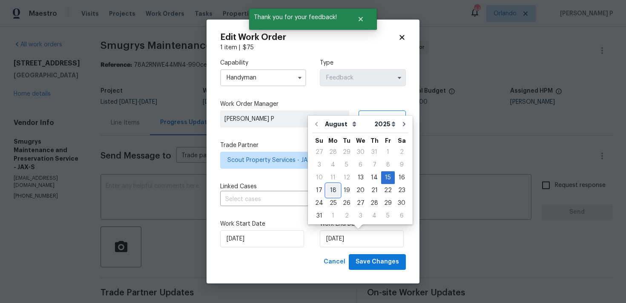
click at [330, 189] on div "18" at bounding box center [333, 191] width 14 height 12
type input "[DATE]"
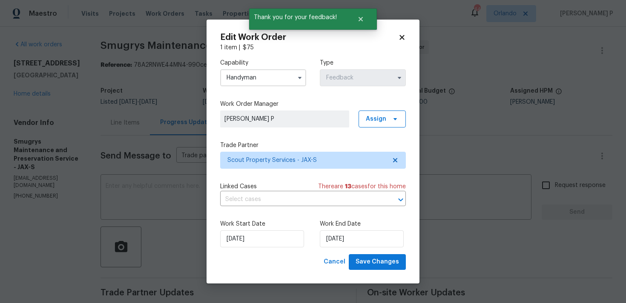
click at [279, 218] on div "Work Start Date [DATE] Work End Date [DATE]" at bounding box center [313, 233] width 186 height 41
click at [272, 240] on input "[DATE]" at bounding box center [262, 239] width 84 height 17
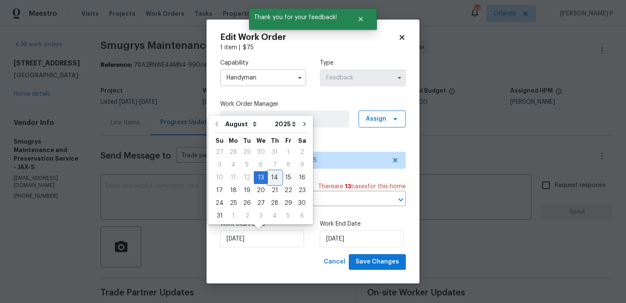
click at [275, 175] on div "14" at bounding box center [275, 178] width 14 height 12
type input "[DATE]"
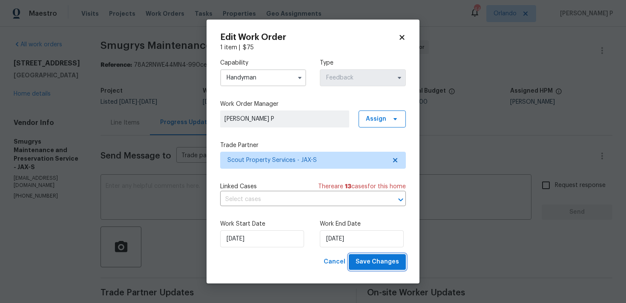
click at [375, 259] on span "Save Changes" at bounding box center [376, 262] width 43 height 11
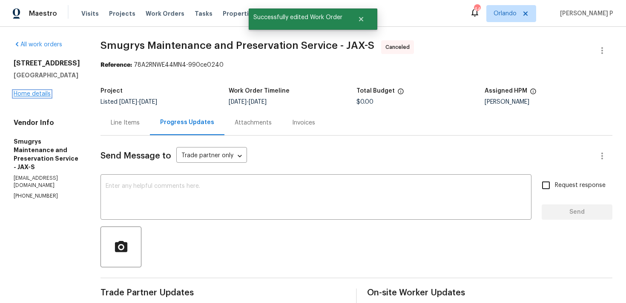
click at [42, 97] on link "Home details" at bounding box center [32, 94] width 37 height 6
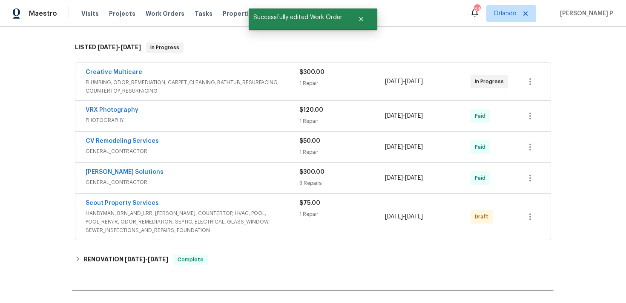
scroll to position [171, 0]
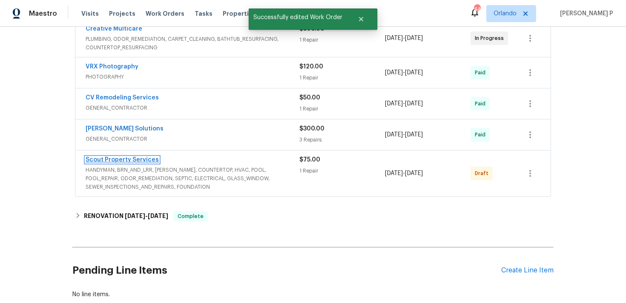
click at [103, 158] on link "Scout Property Services" at bounding box center [122, 160] width 73 height 6
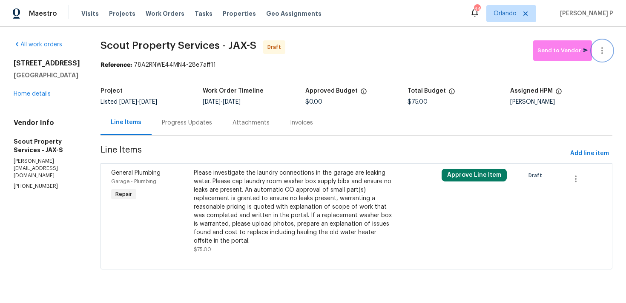
click at [607, 57] on button "button" at bounding box center [602, 50] width 20 height 20
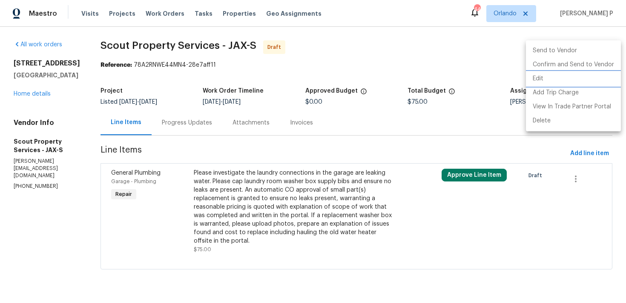
click at [561, 76] on li "Edit" at bounding box center [573, 79] width 95 height 14
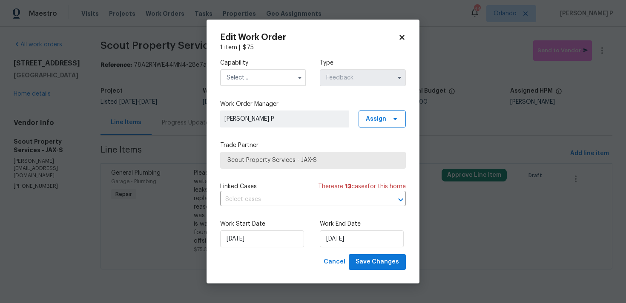
click at [253, 76] on input "text" at bounding box center [263, 77] width 86 height 17
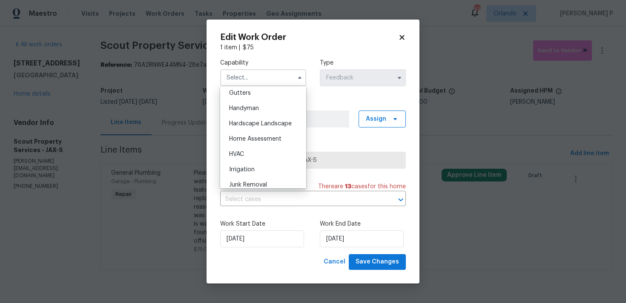
scroll to position [461, 0]
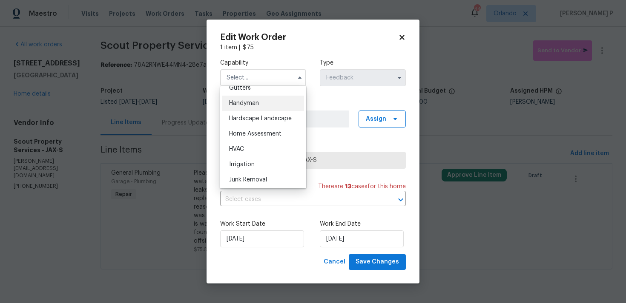
click at [248, 100] on div "Handyman" at bounding box center [263, 103] width 82 height 15
type input "Handyman"
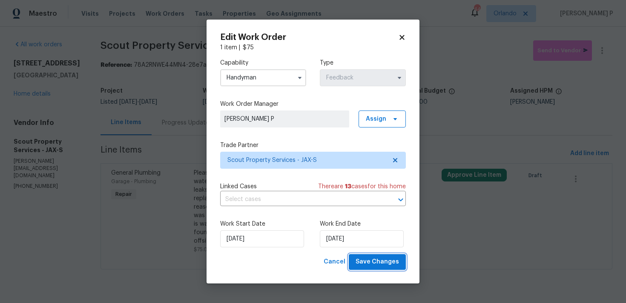
click at [374, 261] on span "Save Changes" at bounding box center [376, 262] width 43 height 11
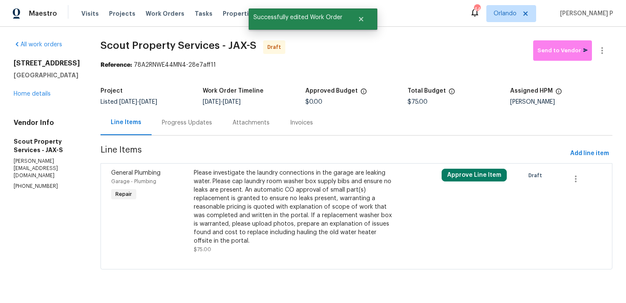
click at [178, 116] on div "Progress Updates" at bounding box center [187, 122] width 71 height 25
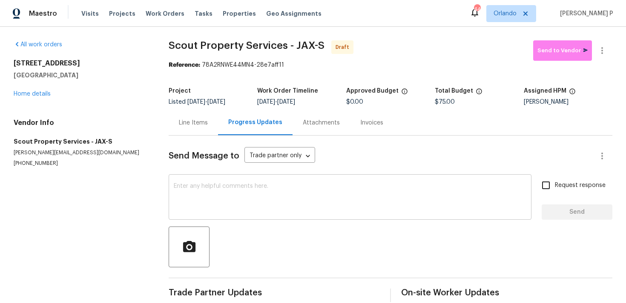
click at [240, 217] on div "x ​" at bounding box center [350, 198] width 363 height 43
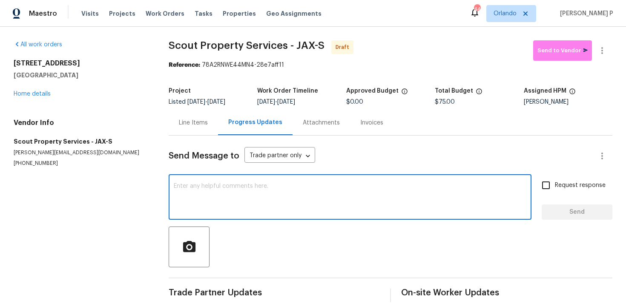
paste textarea "Hi, this is [PERSON_NAME] with Opendoor. I’m confirming you received the WO for…"
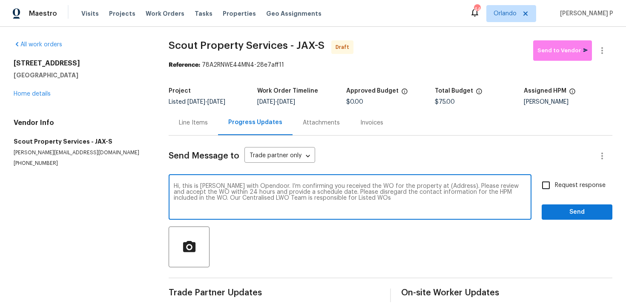
drag, startPoint x: 426, startPoint y: 187, endPoint x: 453, endPoint y: 185, distance: 27.3
click at [453, 185] on textarea "Hi, this is [PERSON_NAME] with Opendoor. I’m confirming you received the WO for…" at bounding box center [350, 198] width 352 height 30
paste textarea "[STREET_ADDRESS]"
type textarea "Hi, this is [PERSON_NAME] with Opendoor. I’m confirming you received the WO for…"
click at [536, 185] on div "Hi, this is [PERSON_NAME] with Opendoor. I’m confirming you received the WO for…" at bounding box center [390, 198] width 443 height 43
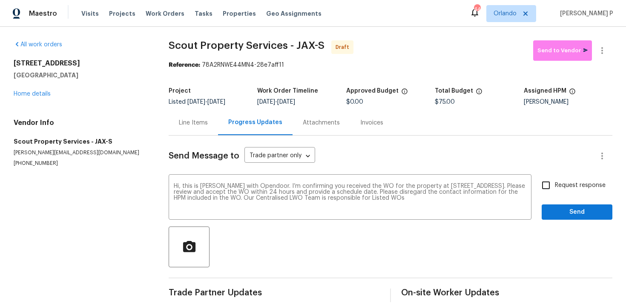
click at [548, 187] on input "Request response" at bounding box center [546, 186] width 18 height 18
checkbox input "true"
click at [554, 209] on span "Send" at bounding box center [576, 212] width 57 height 11
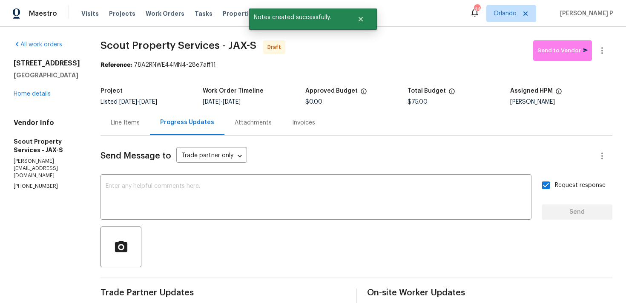
click at [383, 253] on div at bounding box center [356, 247] width 512 height 41
click at [609, 47] on button "button" at bounding box center [602, 50] width 20 height 20
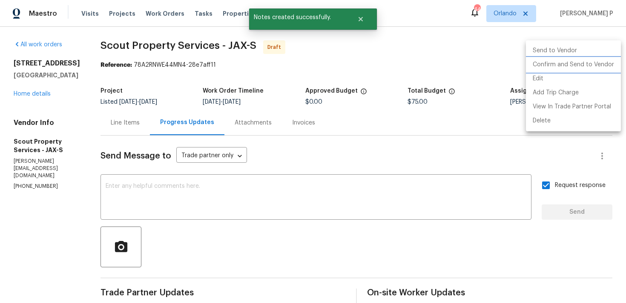
click at [572, 61] on li "Confirm and Send to Vendor" at bounding box center [573, 65] width 95 height 14
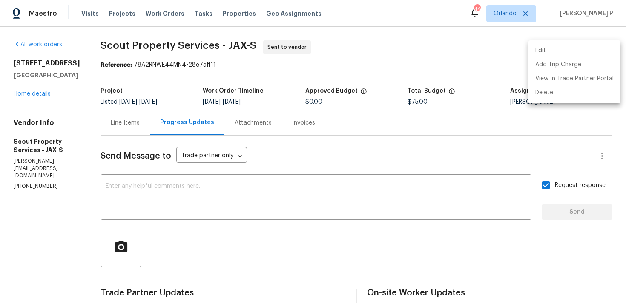
click at [108, 46] on div at bounding box center [313, 151] width 626 height 303
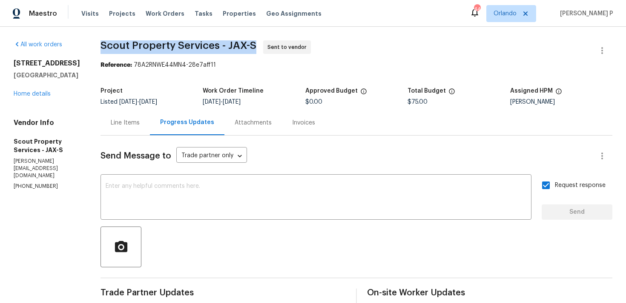
drag, startPoint x: 97, startPoint y: 44, endPoint x: 253, endPoint y: 44, distance: 156.2
click at [253, 44] on div "All work orders [STREET_ADDRESS] Home details Vendor Info Scout Property Servic…" at bounding box center [313, 201] width 626 height 348
copy span "Scout Property Services - JAX-S"
